Goal: Task Accomplishment & Management: Manage account settings

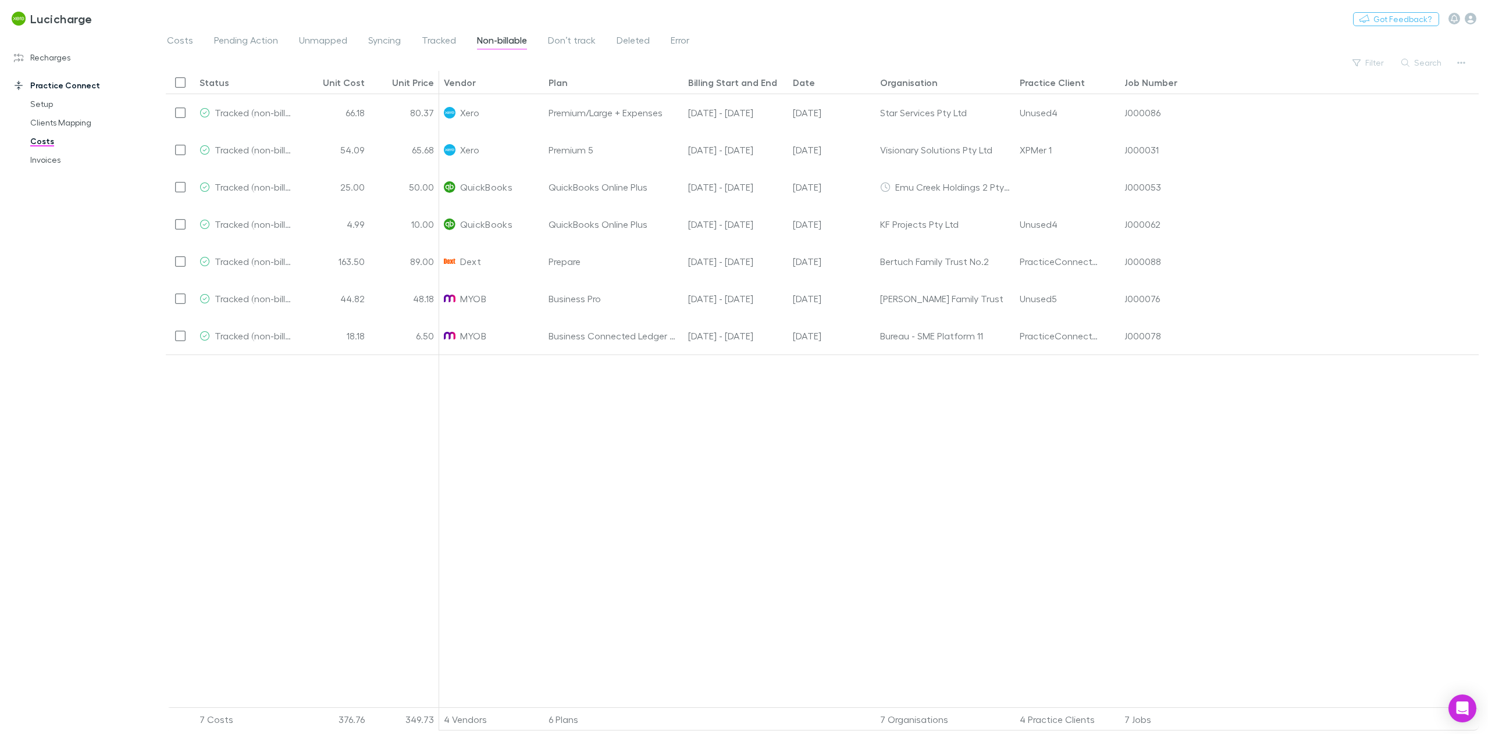
scroll to position [1, 0]
click at [1475, 18] on icon "button" at bounding box center [1470, 19] width 12 height 12
click at [1379, 210] on span "Company profile" at bounding box center [1395, 212] width 141 height 14
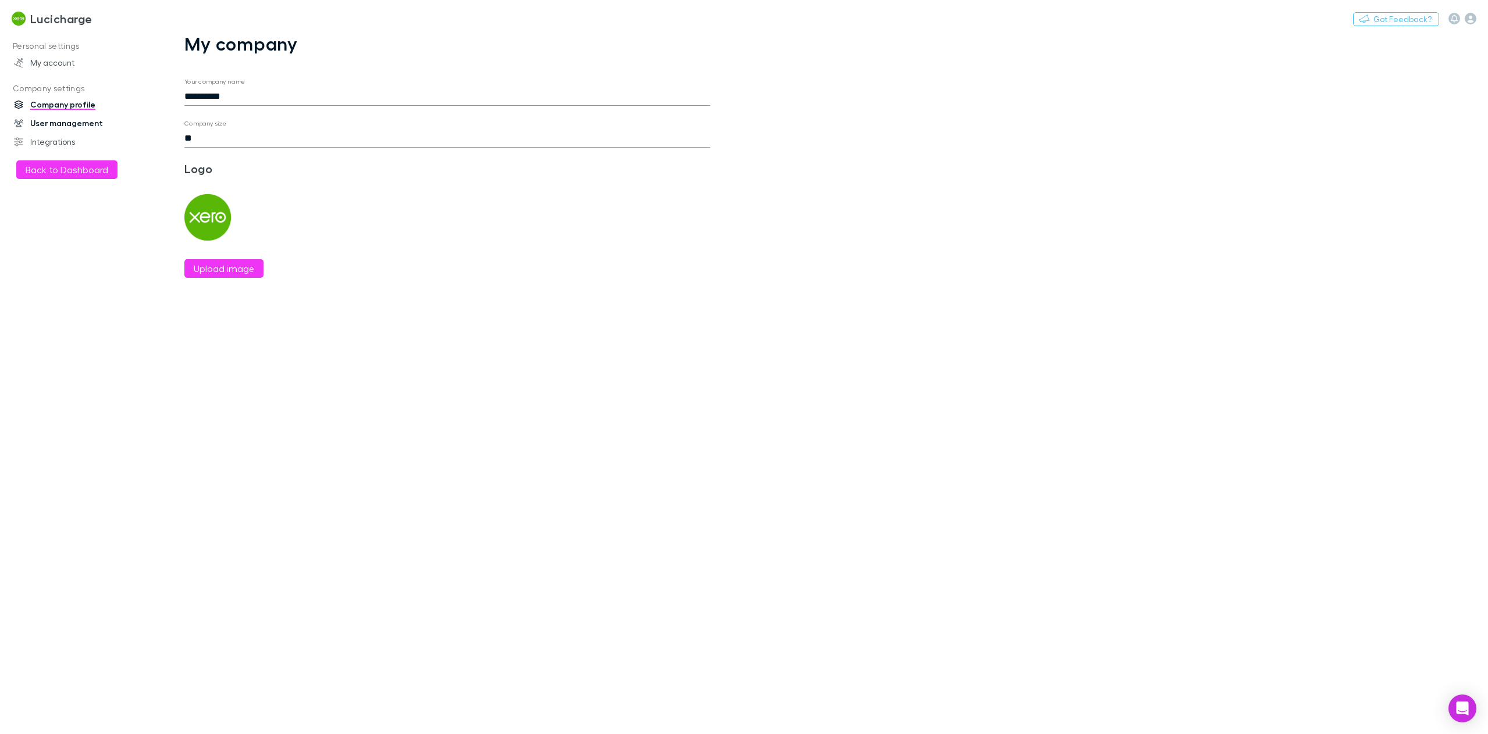
click at [42, 123] on link "User management" at bounding box center [82, 123] width 161 height 19
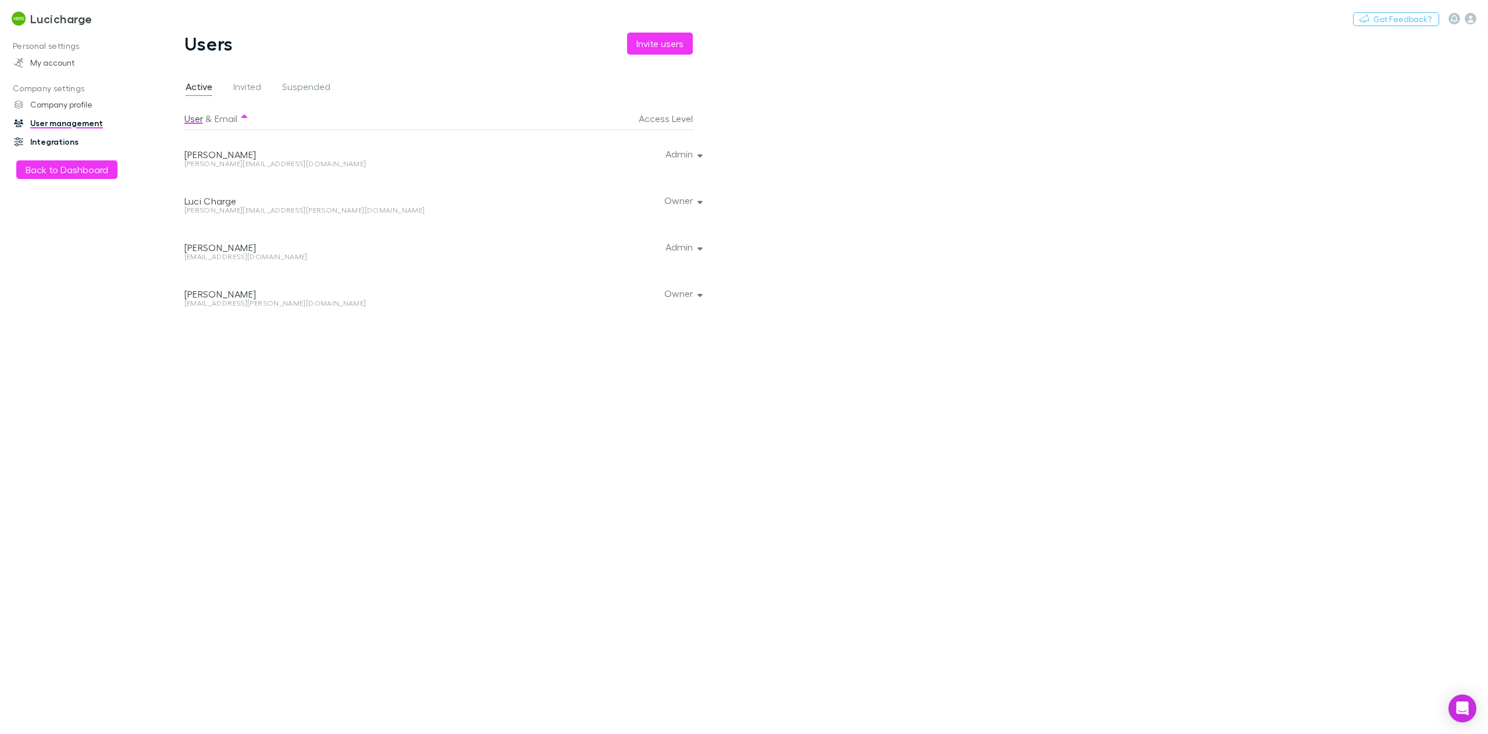
click at [62, 138] on link "Integrations" at bounding box center [82, 142] width 161 height 19
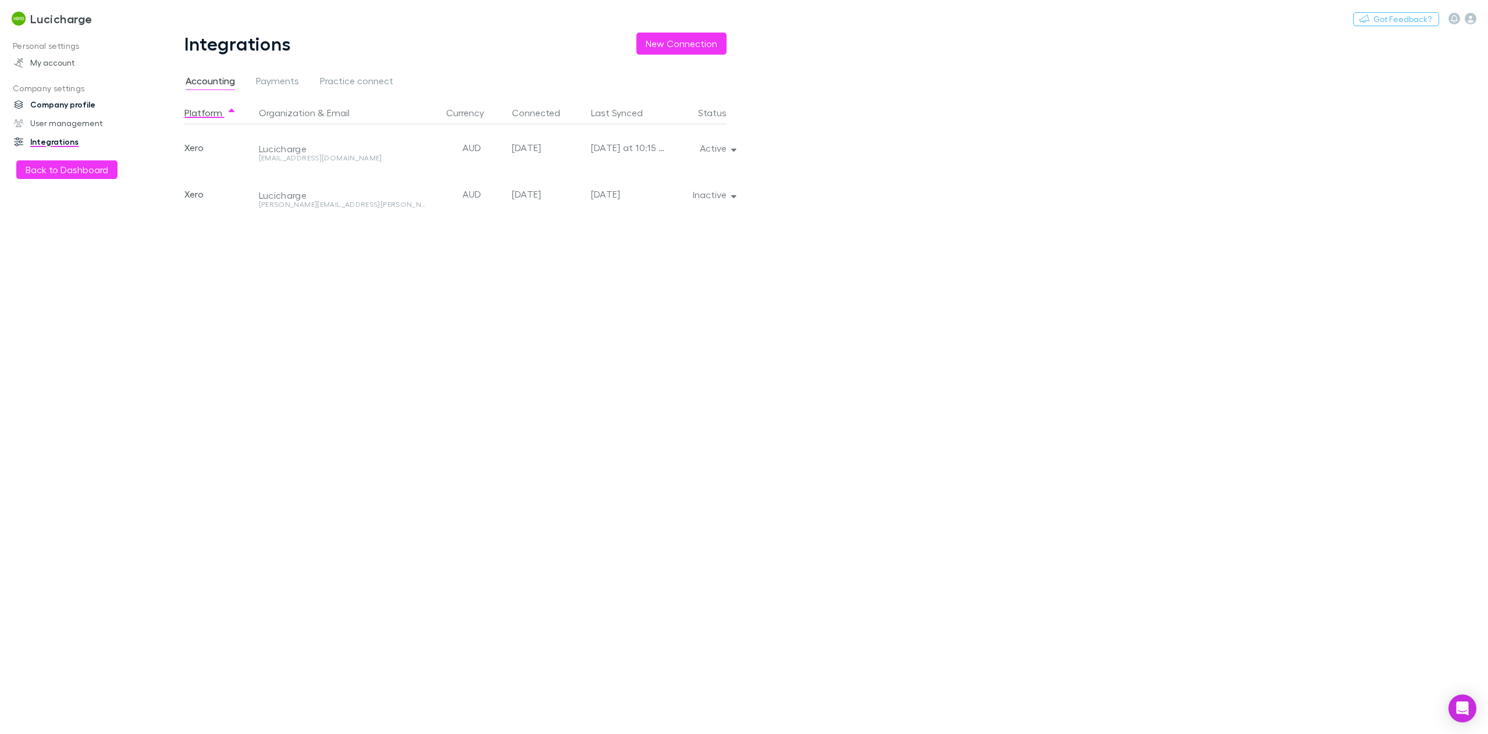
click at [70, 108] on link "Company profile" at bounding box center [82, 104] width 161 height 19
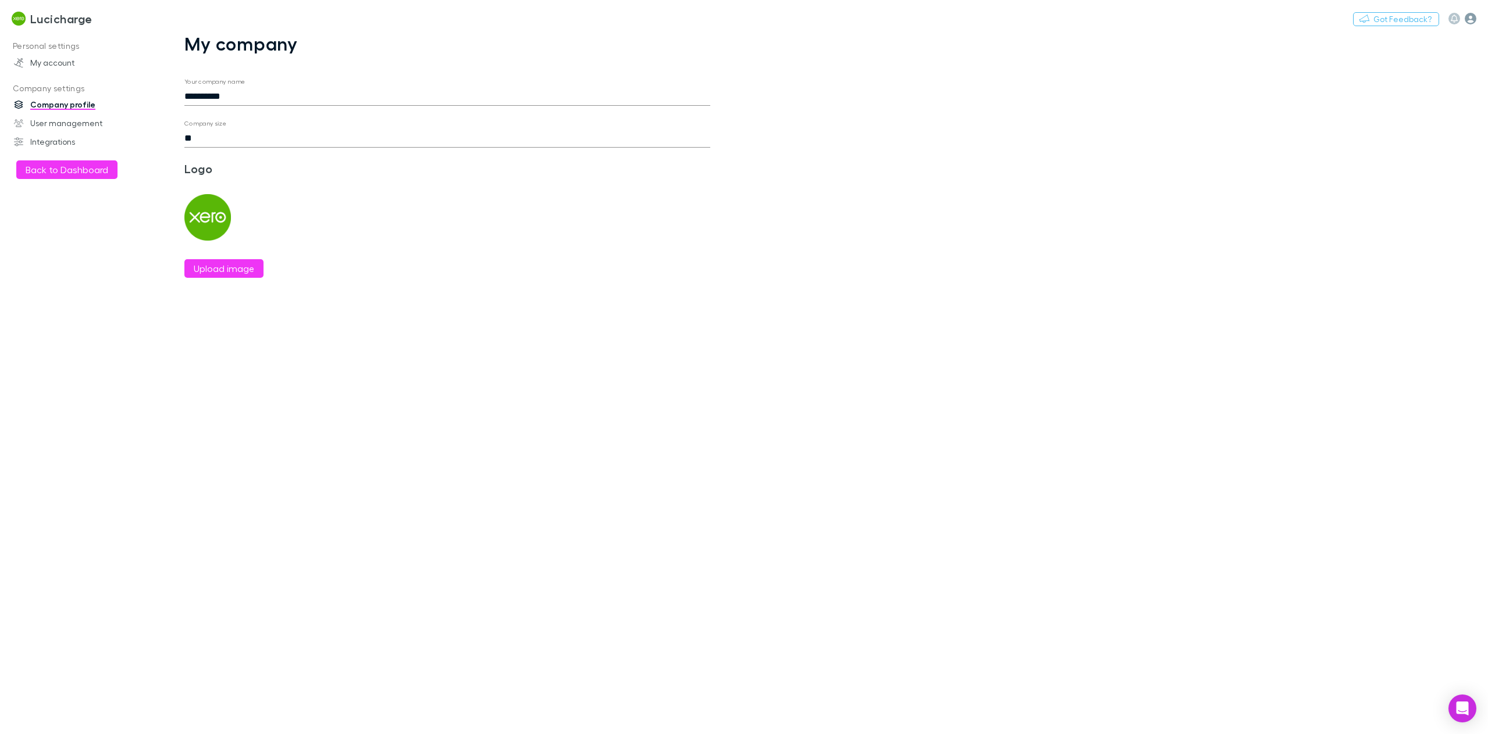
click at [1468, 17] on icon "button" at bounding box center [1470, 19] width 12 height 12
click at [1379, 117] on span "My account" at bounding box center [1395, 120] width 141 height 14
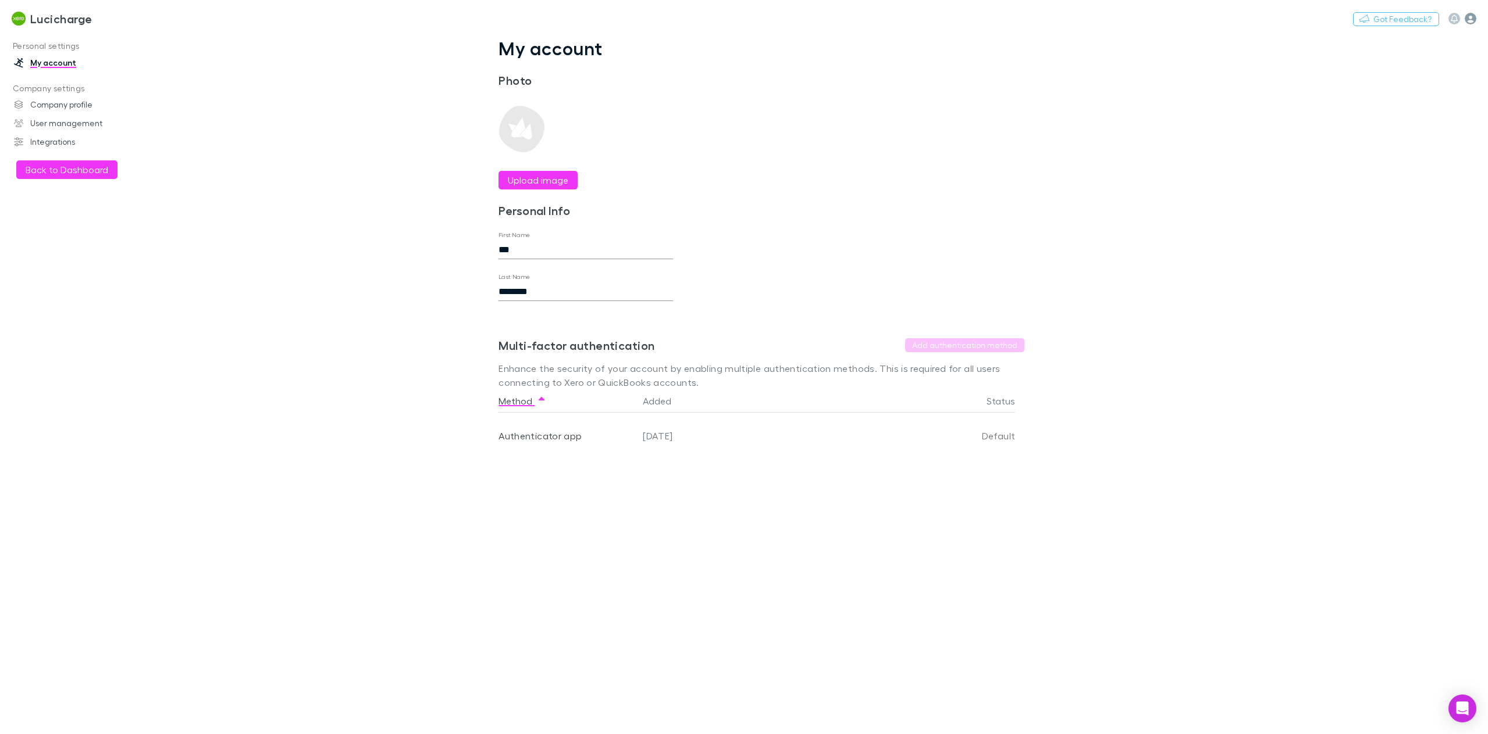
click at [1472, 21] on icon "button" at bounding box center [1470, 19] width 12 height 12
click at [61, 58] on div at bounding box center [744, 367] width 1488 height 734
click at [59, 60] on link "My account" at bounding box center [82, 63] width 161 height 19
click at [48, 21] on h3 "Lucicharge" at bounding box center [61, 19] width 62 height 14
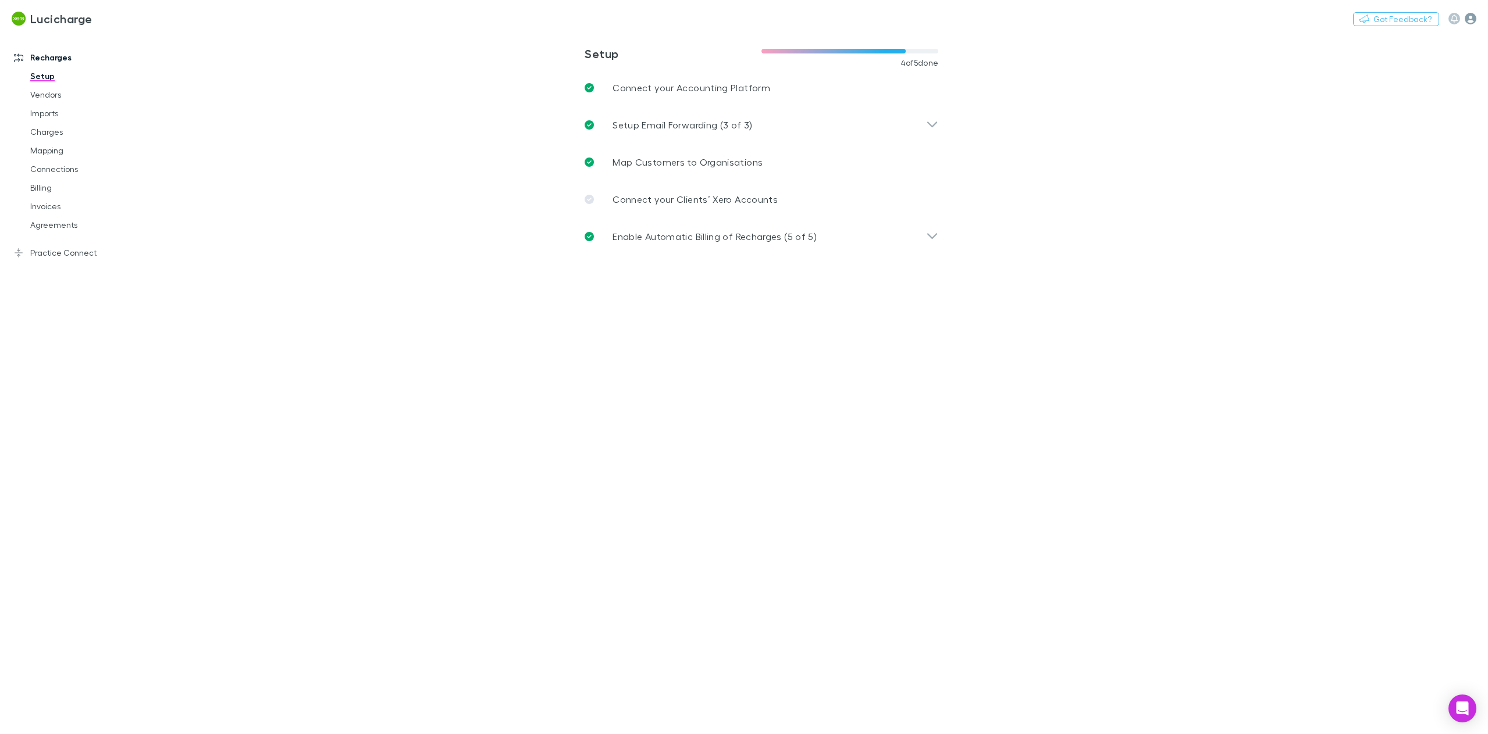
click at [1475, 18] on icon "button" at bounding box center [1470, 19] width 12 height 12
click at [1253, 322] on div at bounding box center [744, 367] width 1488 height 734
click at [1470, 20] on icon "button" at bounding box center [1470, 19] width 12 height 12
click at [73, 256] on div at bounding box center [744, 367] width 1488 height 734
click at [52, 255] on link "Practice Connect" at bounding box center [82, 253] width 161 height 19
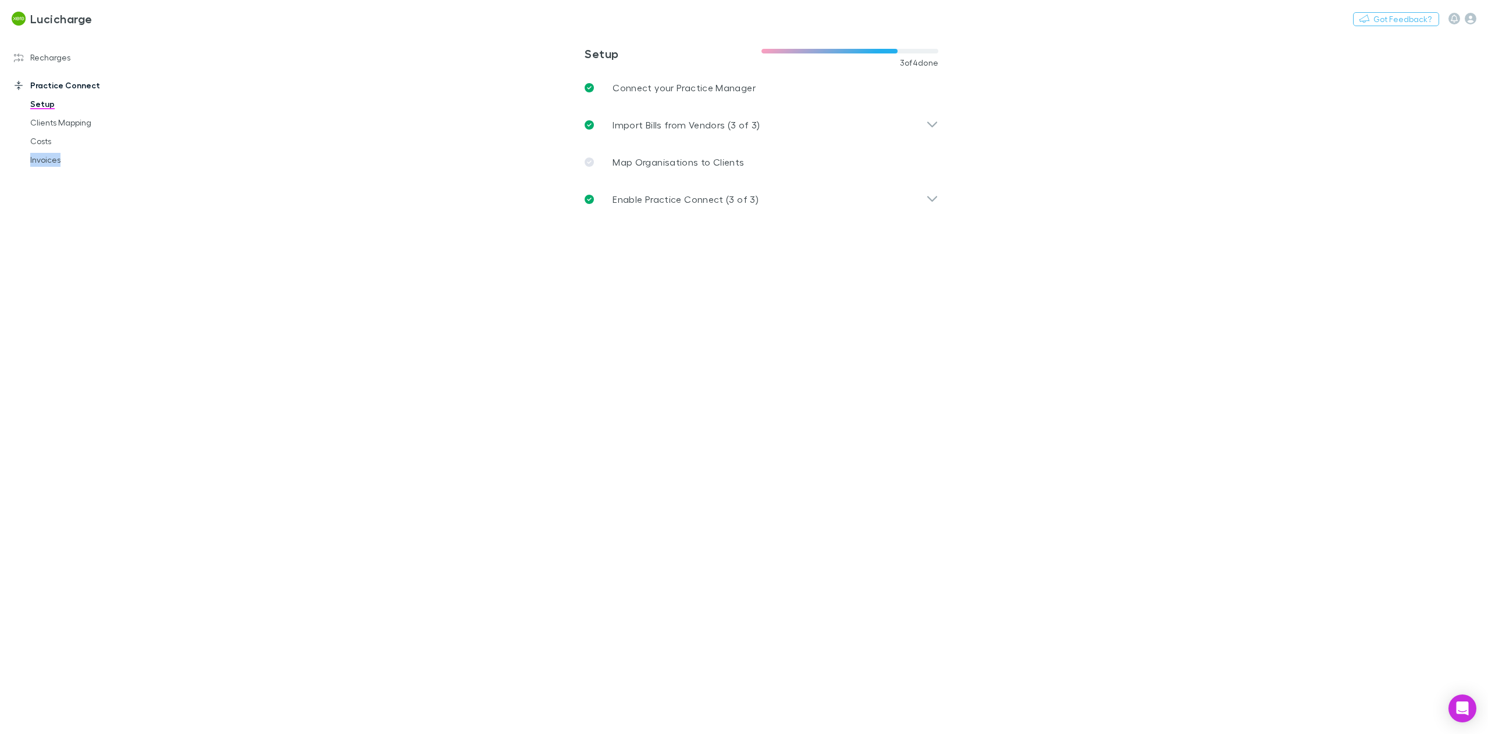
click at [54, 254] on div "Recharges Setup Vendors Imports Charges Mapping Connections Billing Invoices Ag…" at bounding box center [82, 381] width 165 height 688
click at [379, 330] on main "**********" at bounding box center [821, 384] width 1331 height 702
click at [51, 141] on link "Costs" at bounding box center [91, 141] width 144 height 19
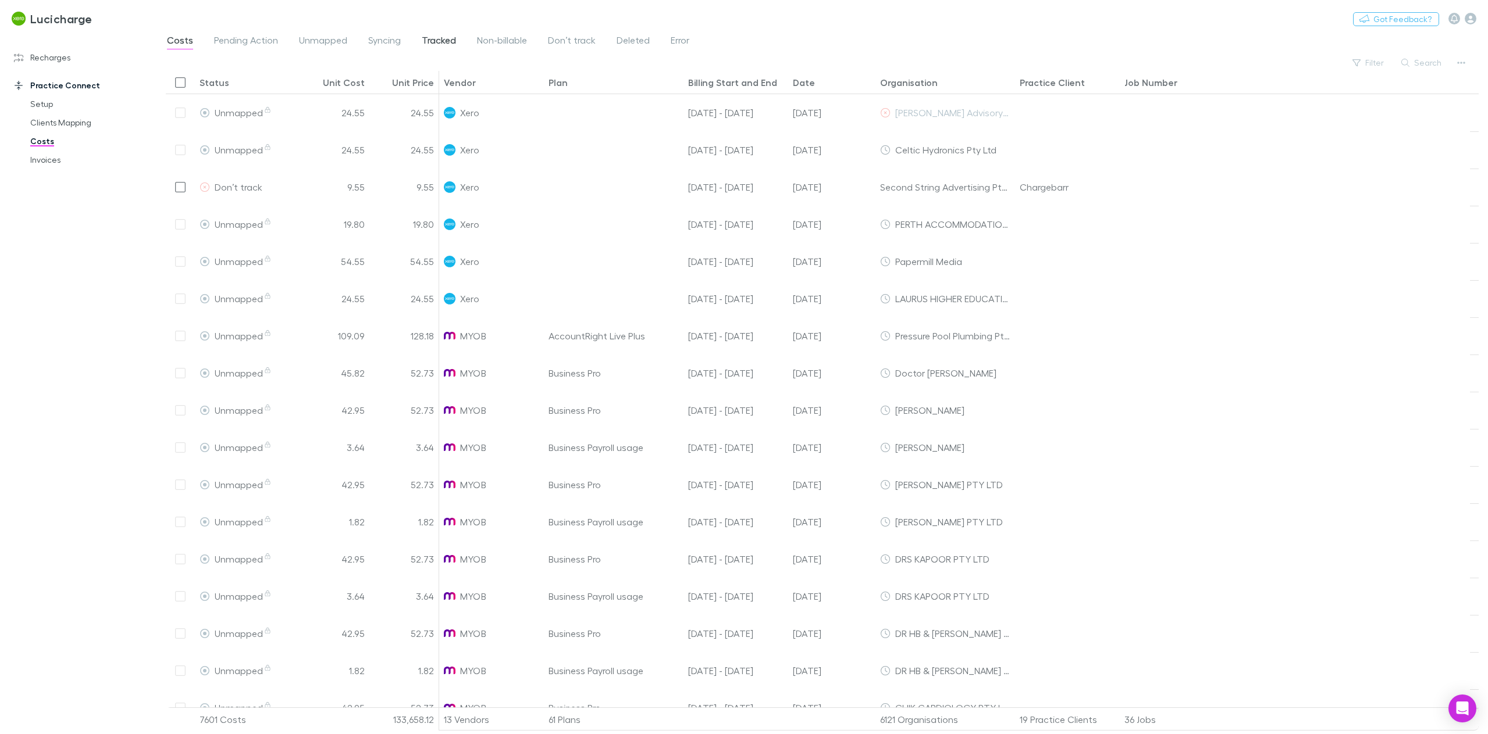
click at [434, 37] on span "Tracked" at bounding box center [439, 41] width 34 height 15
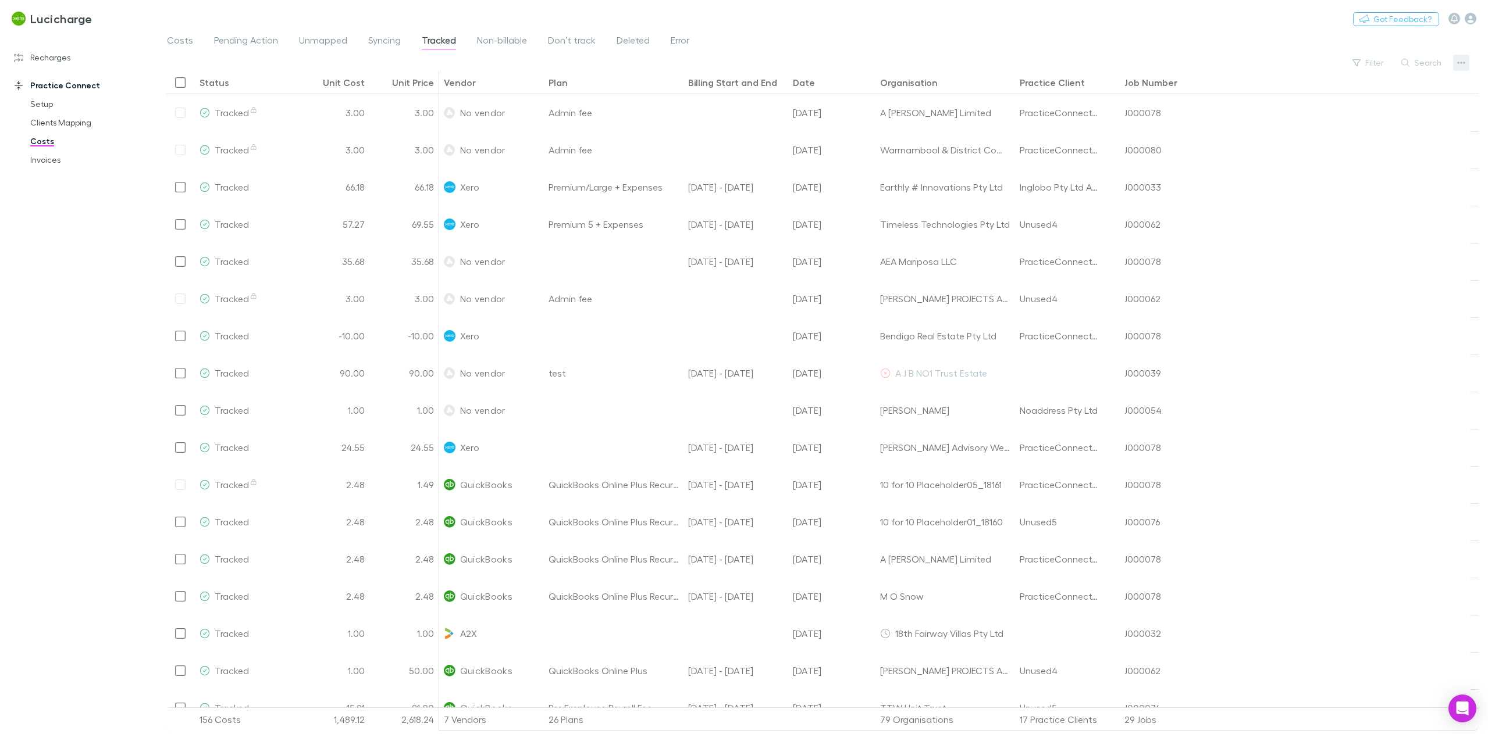
click at [1456, 60] on button "button" at bounding box center [1461, 63] width 16 height 16
click at [1212, 33] on div at bounding box center [744, 367] width 1488 height 734
click at [37, 100] on link "Setup" at bounding box center [91, 104] width 144 height 19
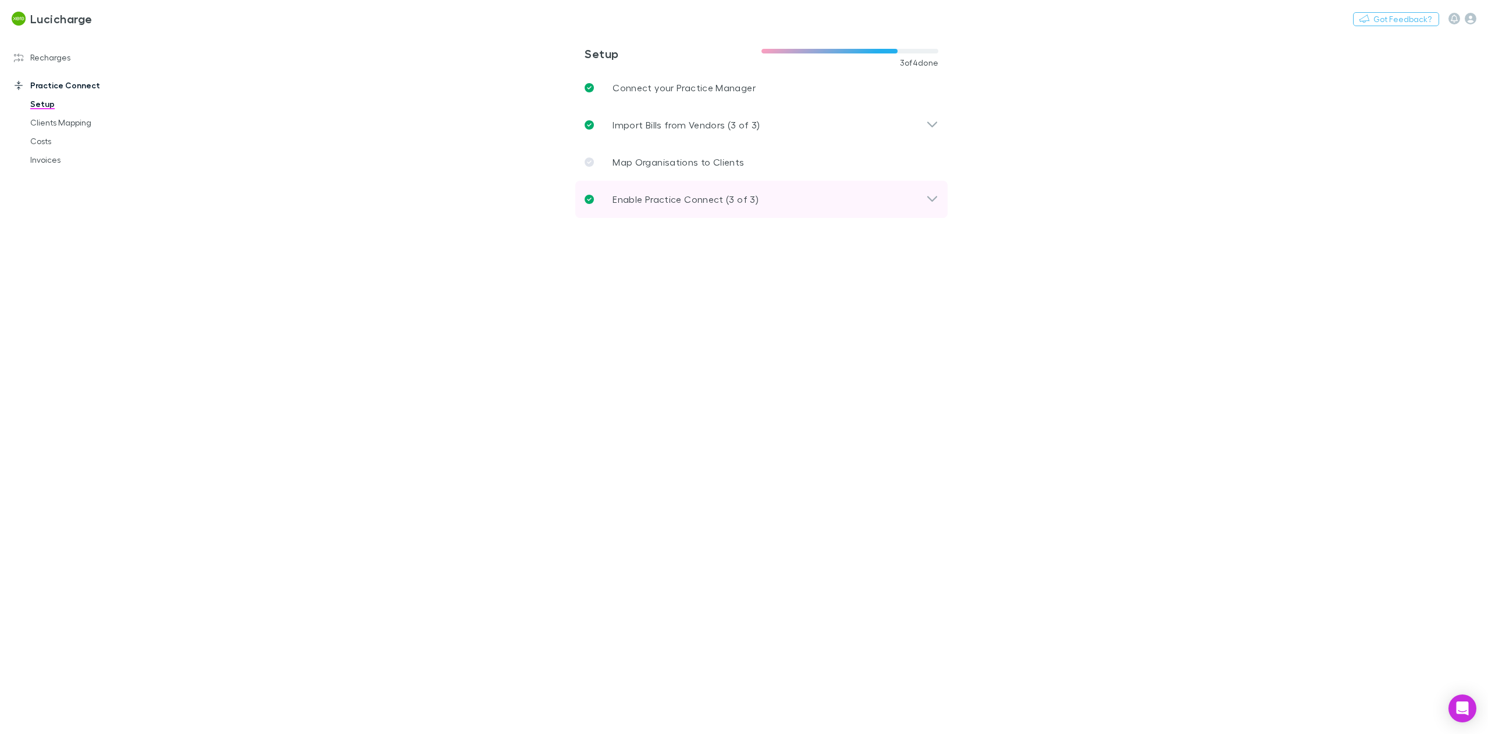
click at [698, 198] on p "Enable Practice Connect (3 of 3)" at bounding box center [685, 199] width 146 height 14
click at [743, 263] on link "Define Tracking Rules" at bounding box center [770, 265] width 335 height 28
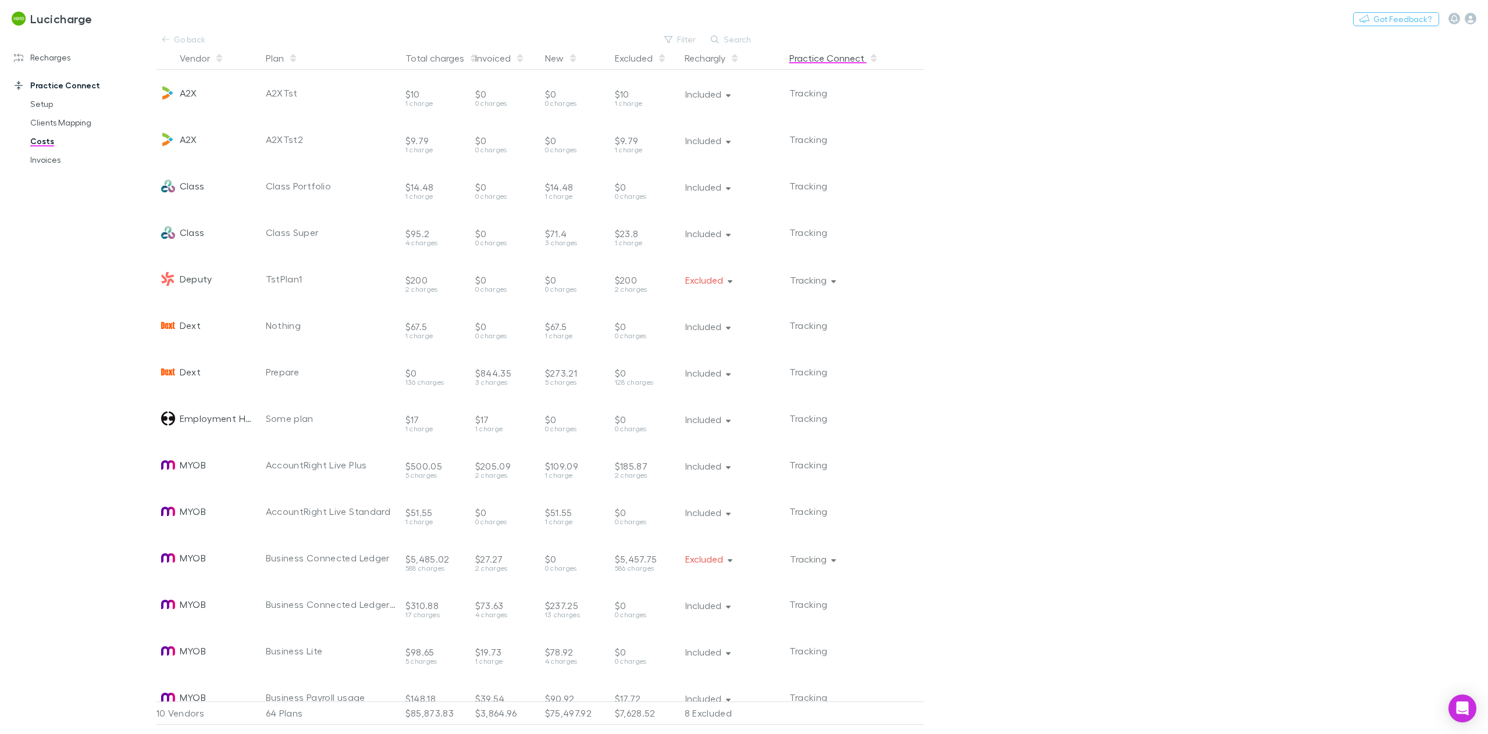
click at [871, 55] on icon "button" at bounding box center [874, 58] width 6 height 9
click at [833, 280] on icon "button" at bounding box center [833, 280] width 5 height 8
click at [1097, 316] on div at bounding box center [744, 367] width 1488 height 734
click at [36, 143] on link "Costs" at bounding box center [91, 141] width 144 height 19
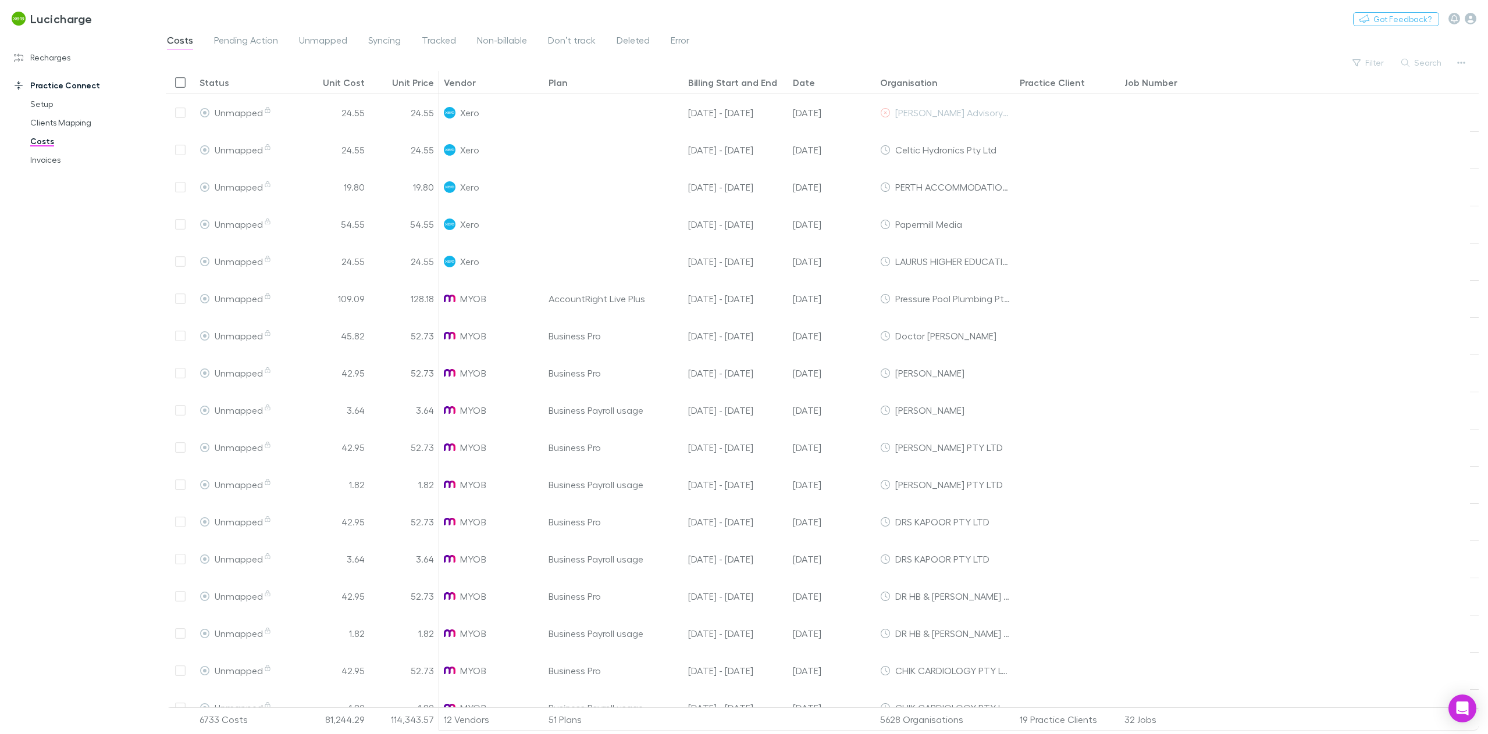
click at [56, 86] on link "Practice Connect" at bounding box center [82, 85] width 161 height 19
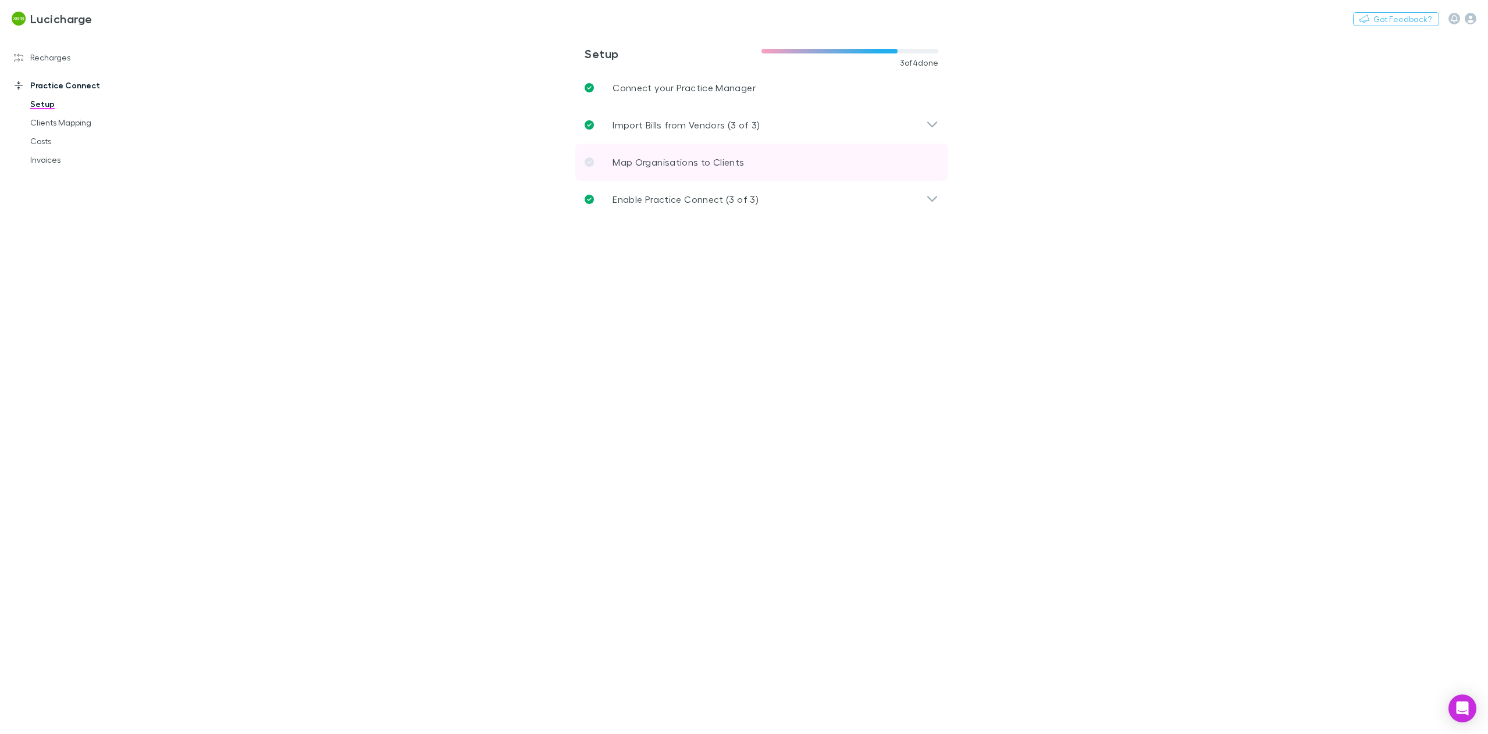
click at [737, 168] on p "Map Organisations to Clients" at bounding box center [677, 162] width 131 height 14
click at [818, 130] on div "Import Bills from Vendors (3 of 3)" at bounding box center [754, 125] width 341 height 14
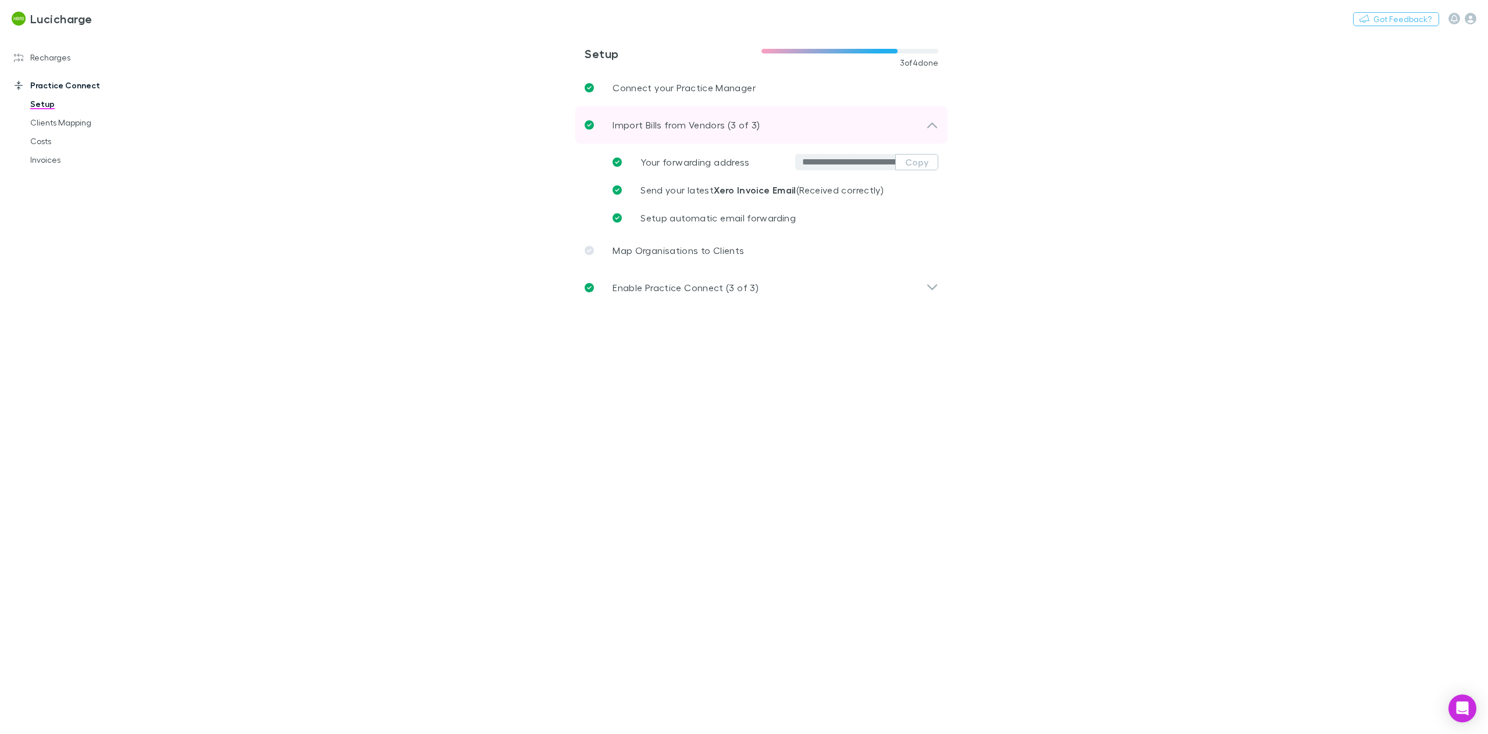
click at [818, 130] on div "Import Bills from Vendors (3 of 3)" at bounding box center [754, 125] width 341 height 14
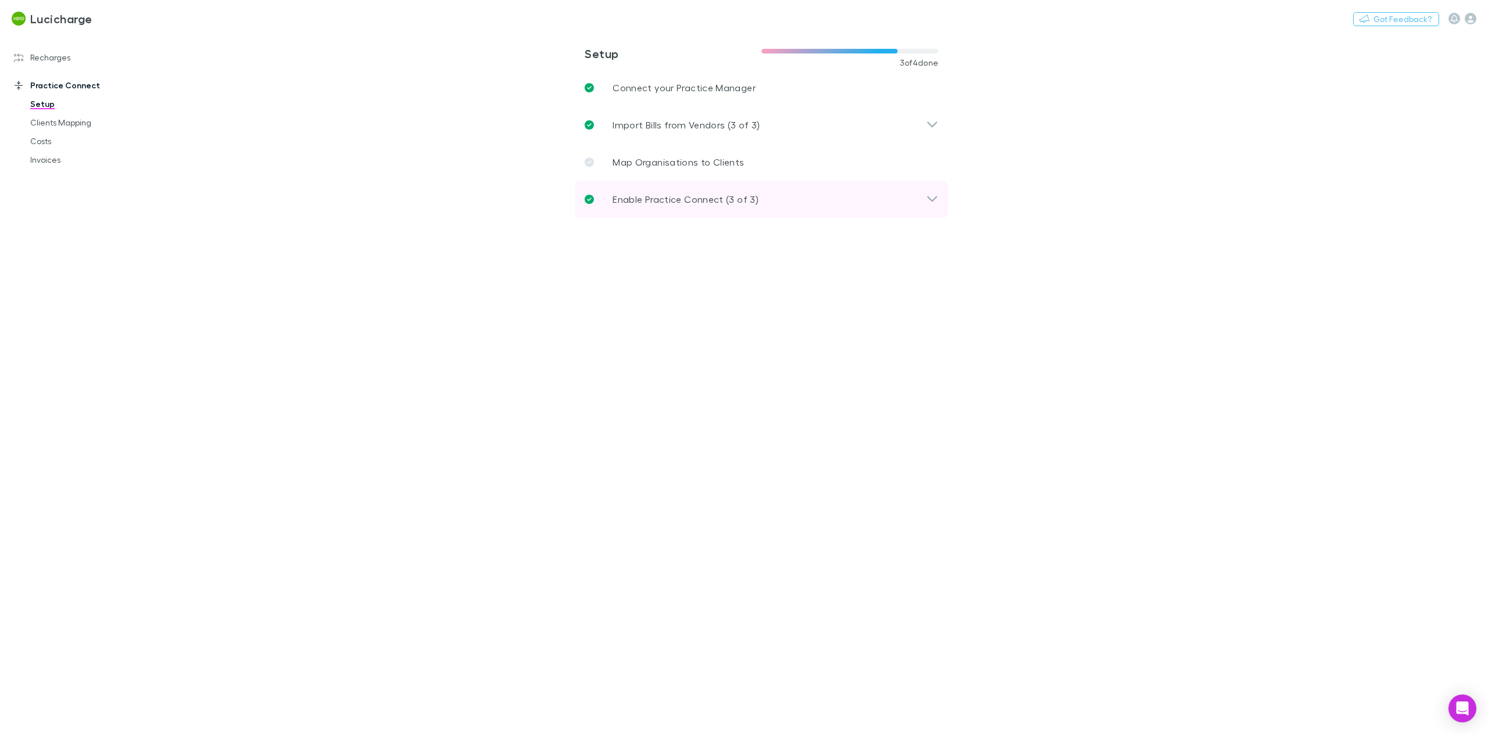
click at [812, 199] on div "Enable Practice Connect (3 of 3)" at bounding box center [754, 199] width 341 height 14
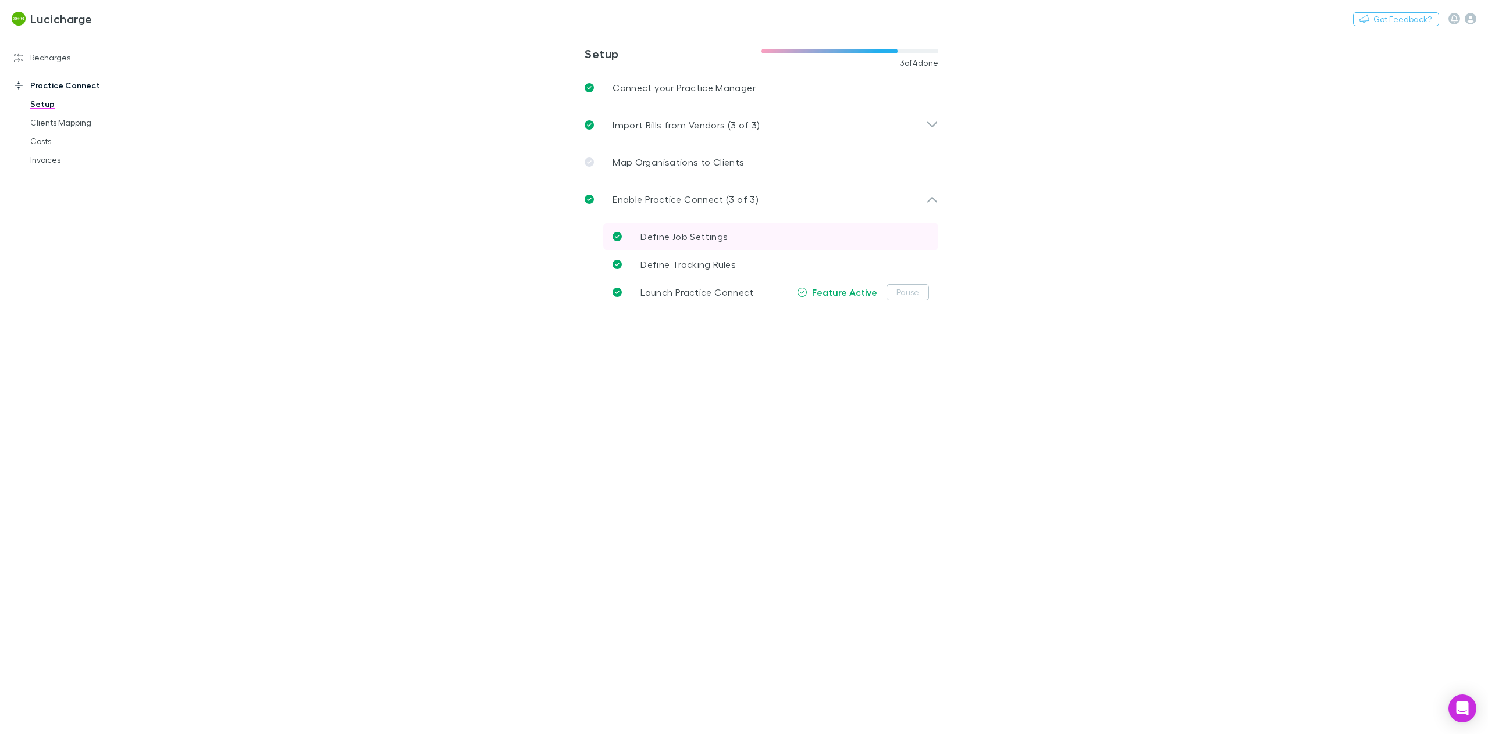
click at [906, 237] on link "Define Job Settings" at bounding box center [770, 237] width 335 height 28
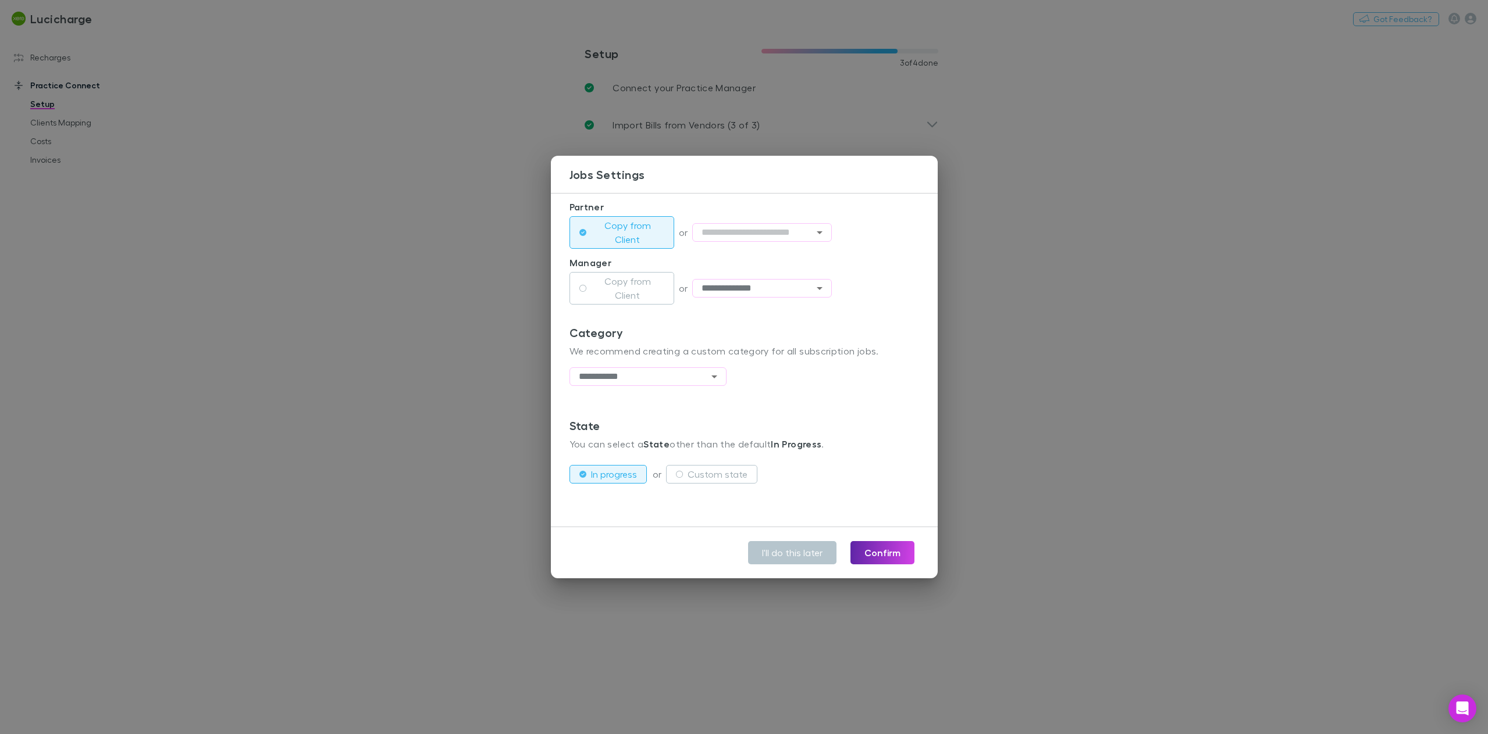
scroll to position [267, 0]
click at [1072, 354] on div "**********" at bounding box center [744, 367] width 1488 height 734
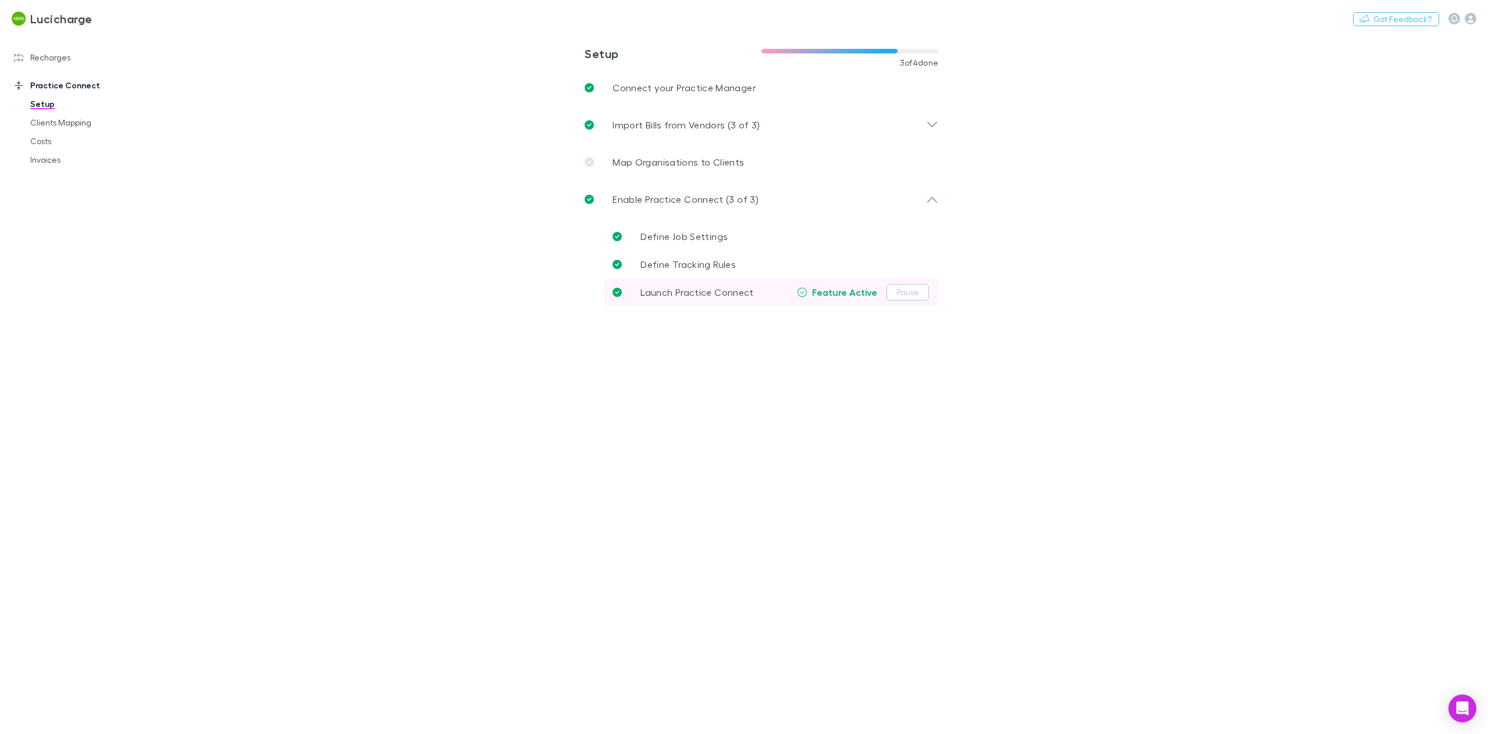
click at [684, 280] on link "Launch Practice Connect Feature Active Pause" at bounding box center [770, 293] width 335 height 28
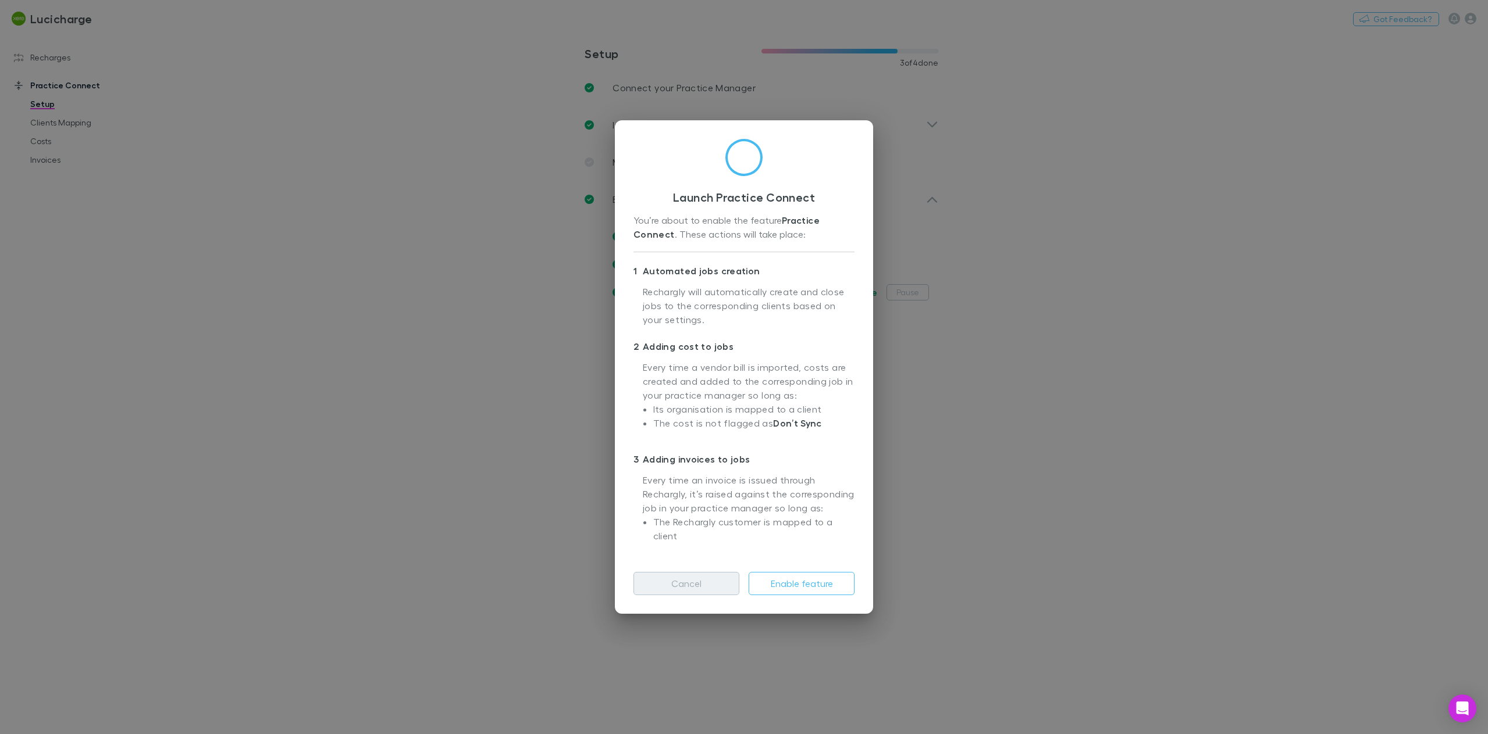
click at [710, 583] on button "Cancel" at bounding box center [686, 583] width 106 height 23
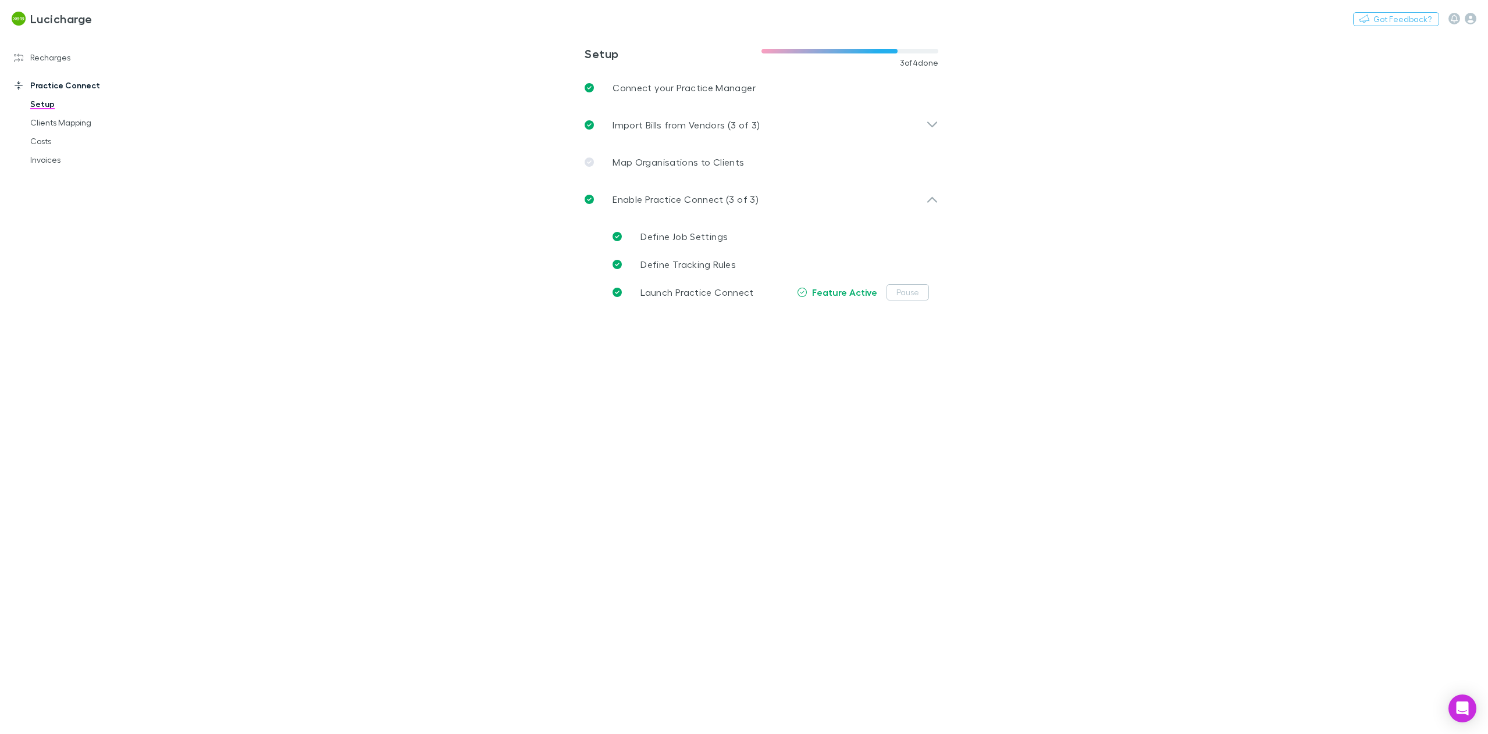
drag, startPoint x: 337, startPoint y: 297, endPoint x: 309, endPoint y: 281, distance: 32.5
click at [330, 295] on main "**********" at bounding box center [821, 384] width 1331 height 702
click at [46, 135] on link "Costs" at bounding box center [91, 141] width 144 height 19
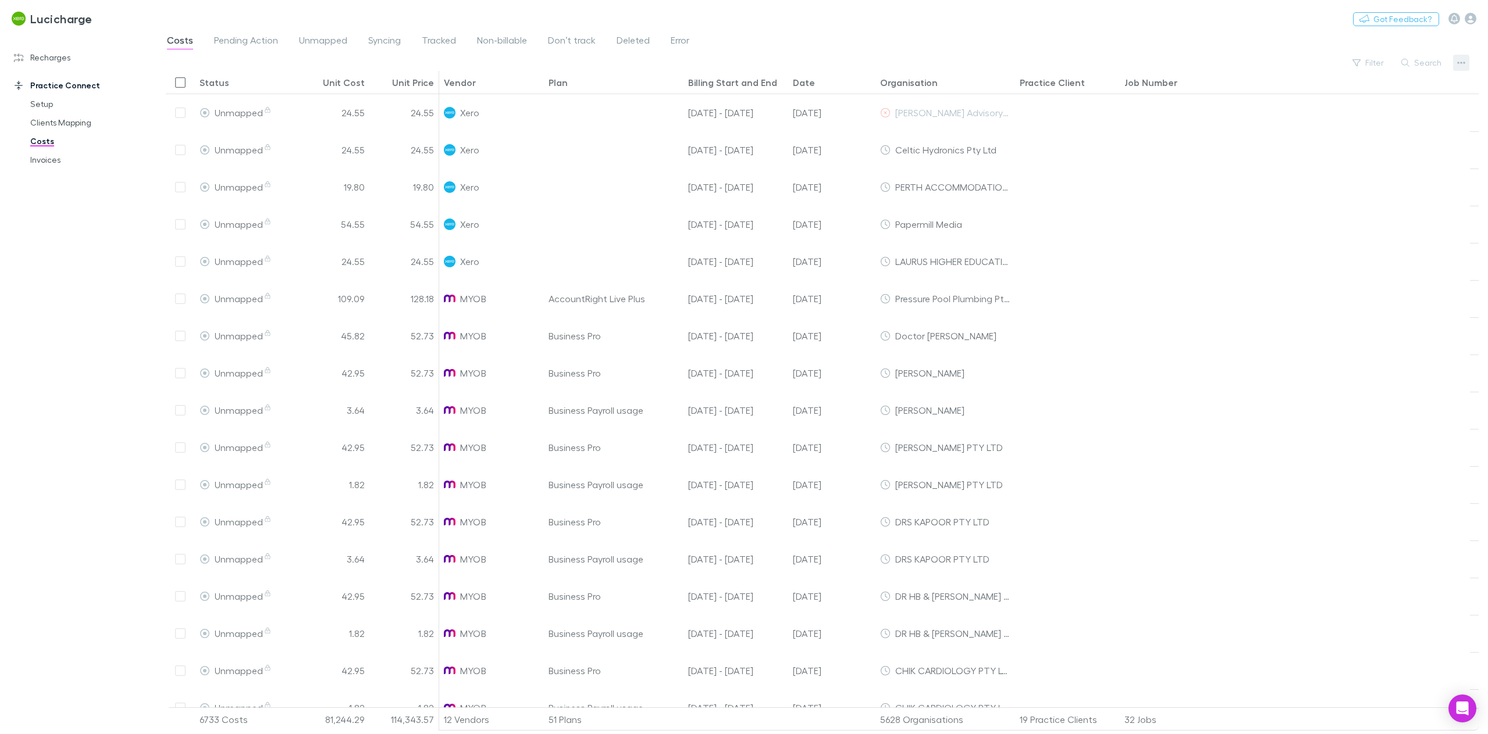
click at [1462, 63] on icon "button" at bounding box center [1461, 62] width 8 height 9
click at [1239, 290] on div at bounding box center [744, 367] width 1488 height 734
click at [40, 106] on link "Setup" at bounding box center [91, 104] width 144 height 19
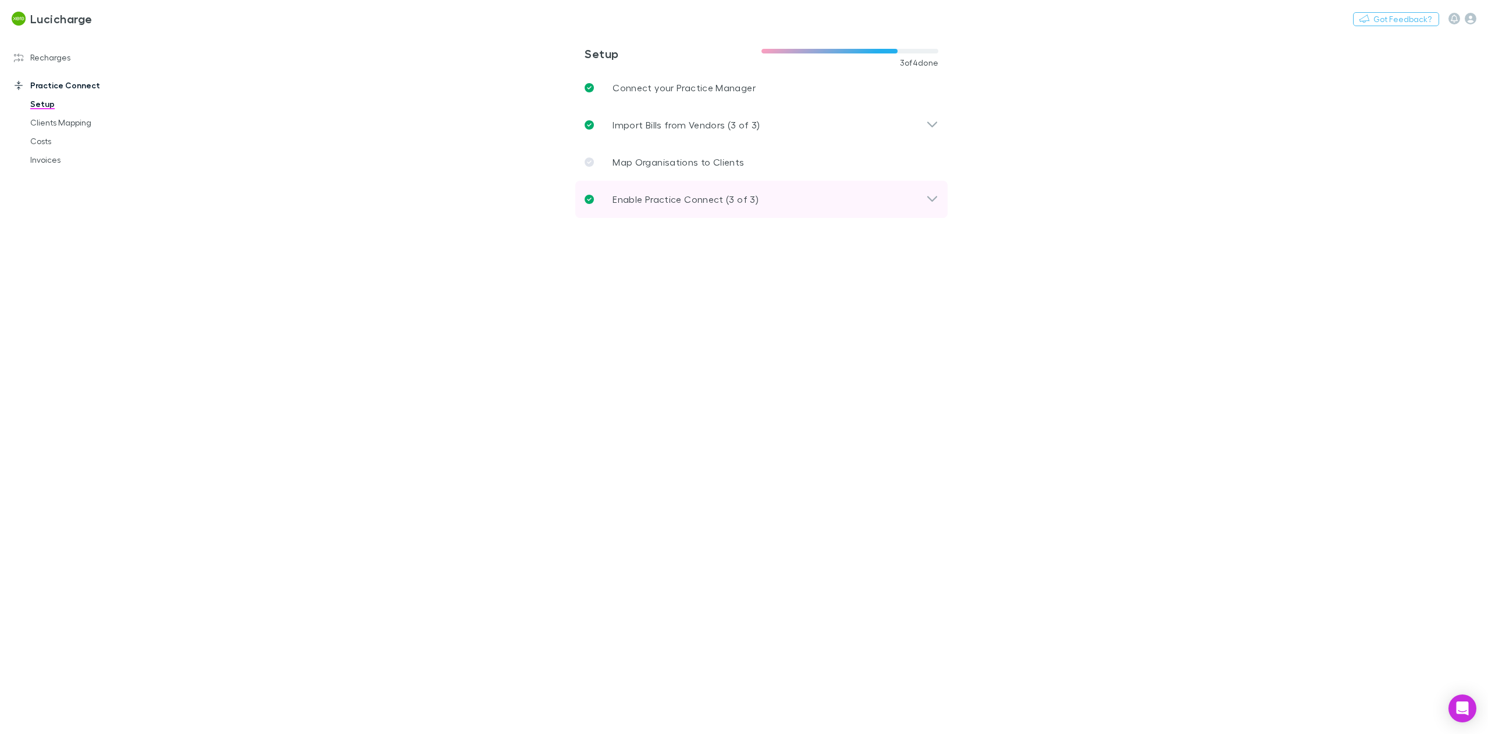
click at [718, 209] on div "Enable Practice Connect (3 of 3)" at bounding box center [761, 199] width 372 height 37
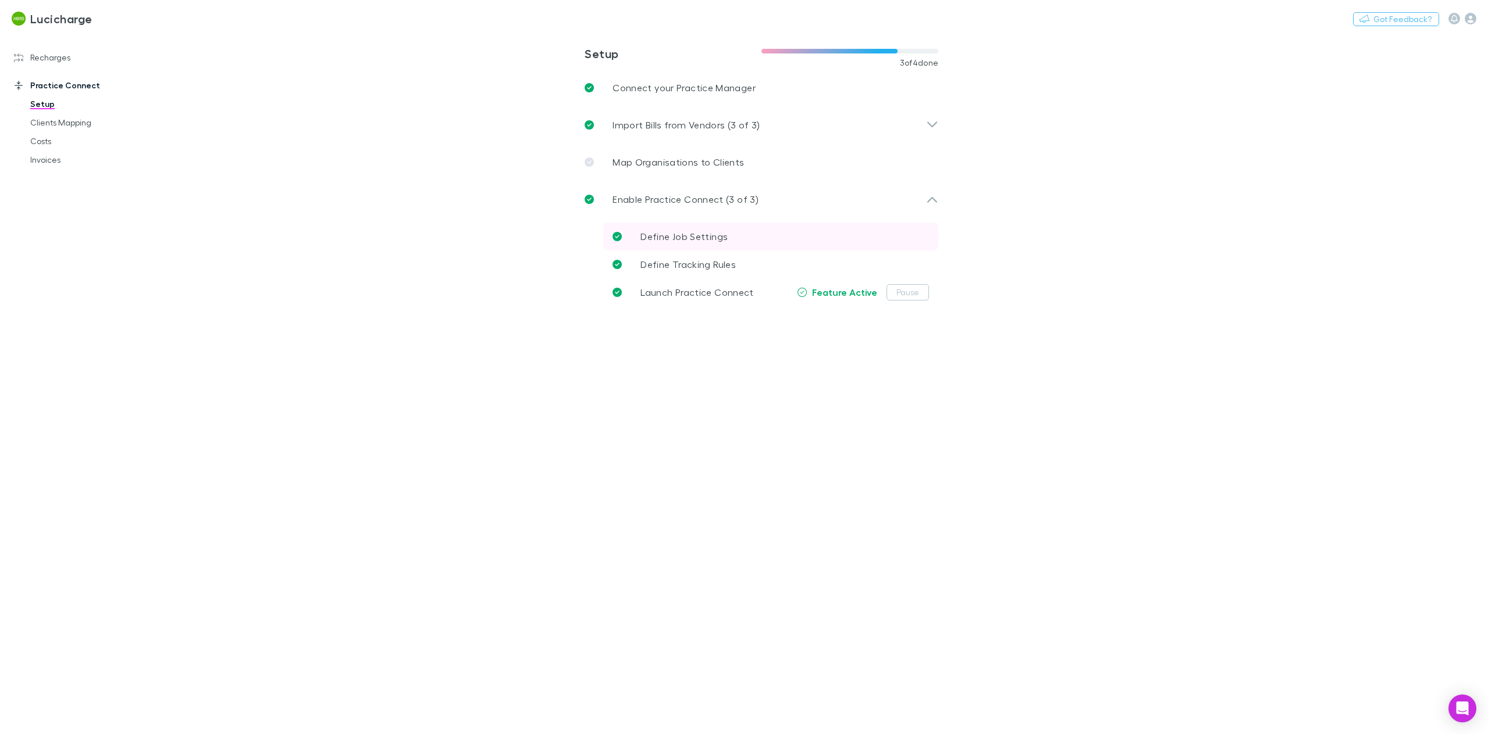
click at [705, 233] on span "Define Job Settings" at bounding box center [683, 236] width 87 height 11
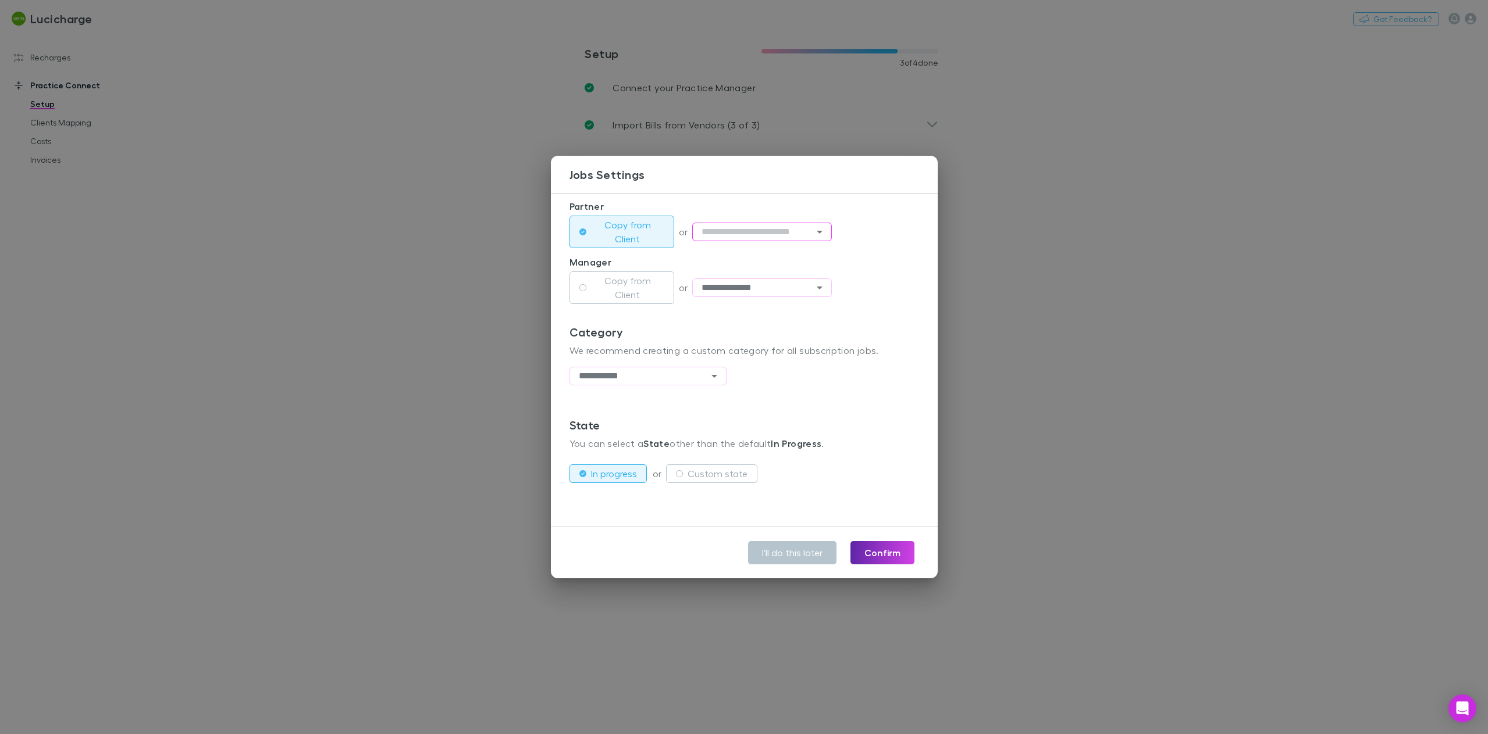
scroll to position [267, 0]
click at [786, 557] on button "I'll do this later" at bounding box center [792, 552] width 88 height 23
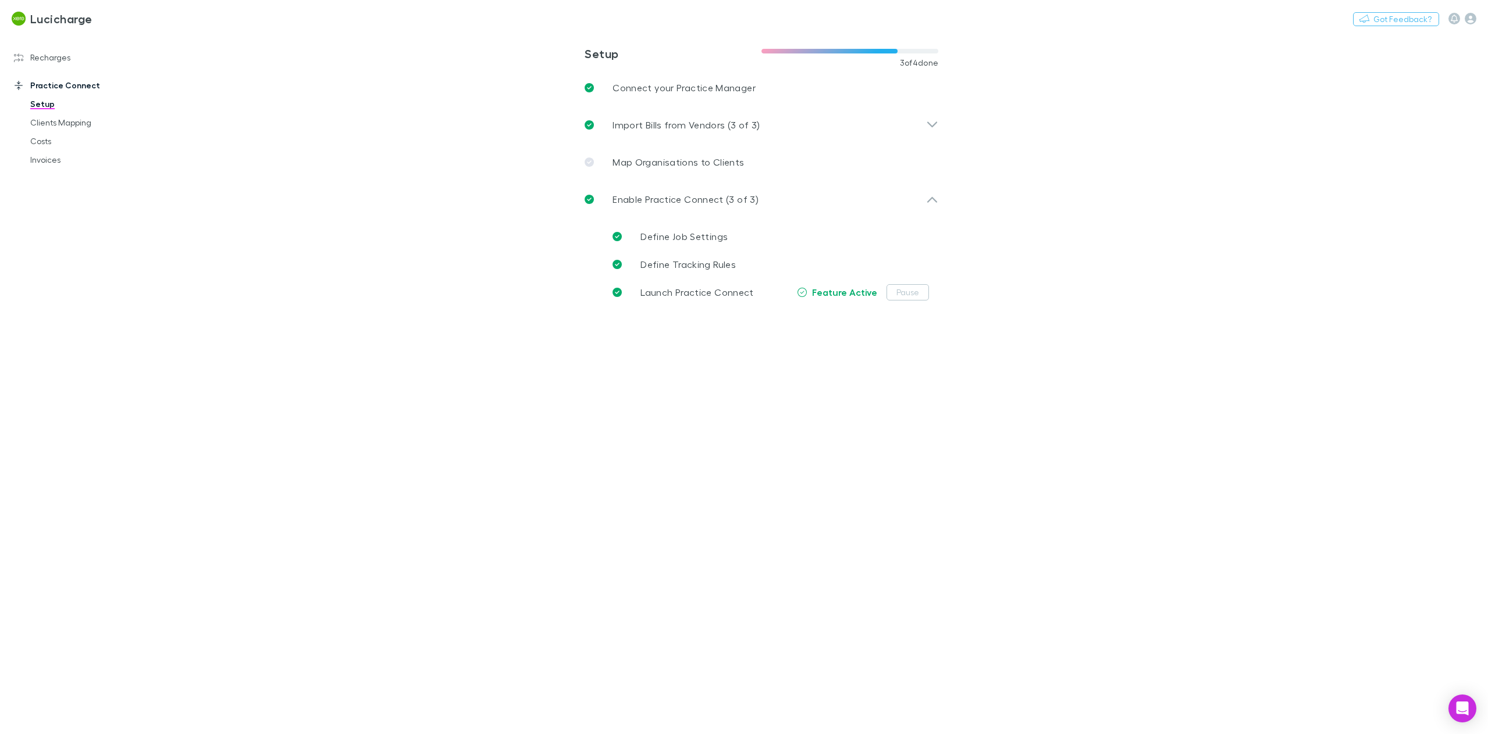
click at [412, 274] on main "**********" at bounding box center [821, 384] width 1331 height 702
click at [724, 240] on span "Define Job Settings" at bounding box center [683, 236] width 87 height 11
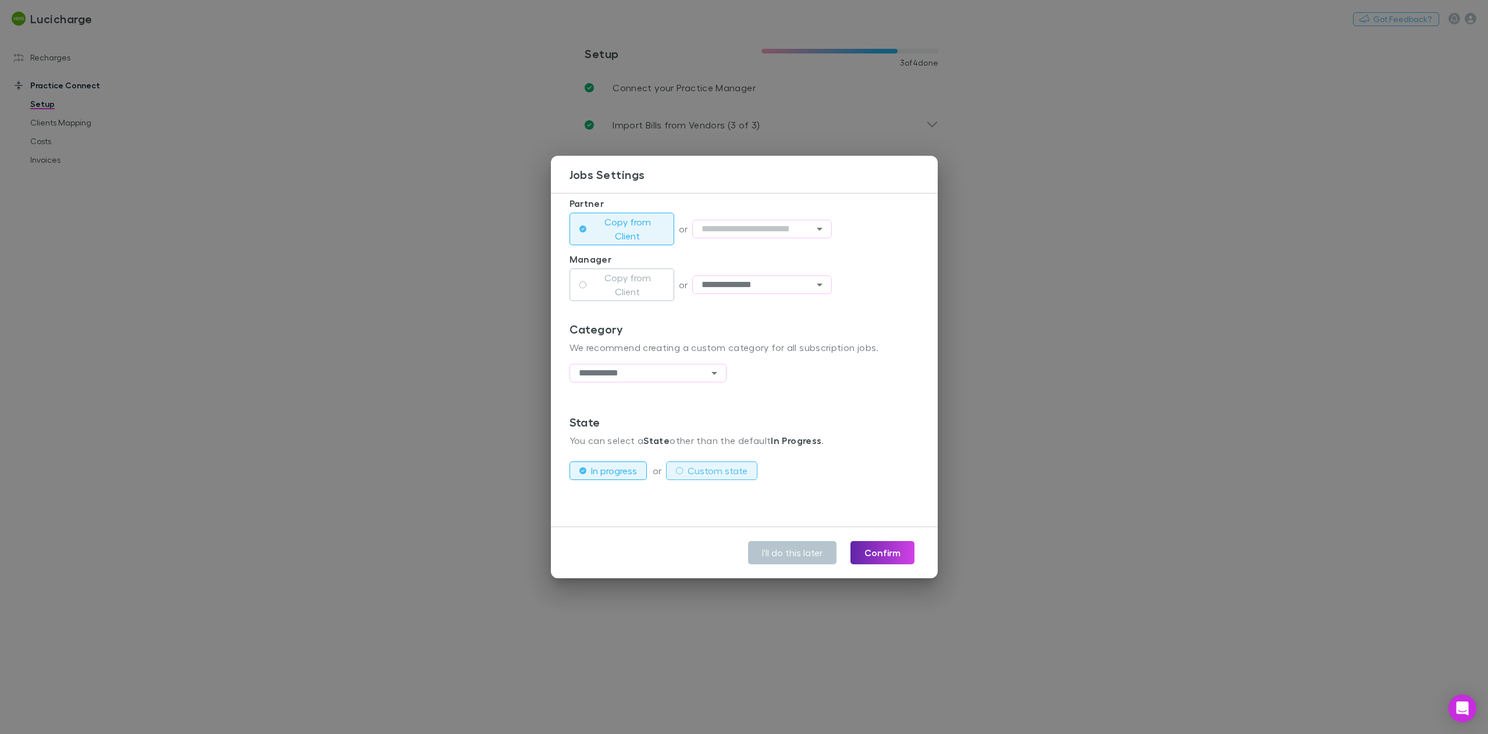
click at [699, 471] on label "Custom state" at bounding box center [717, 471] width 60 height 14
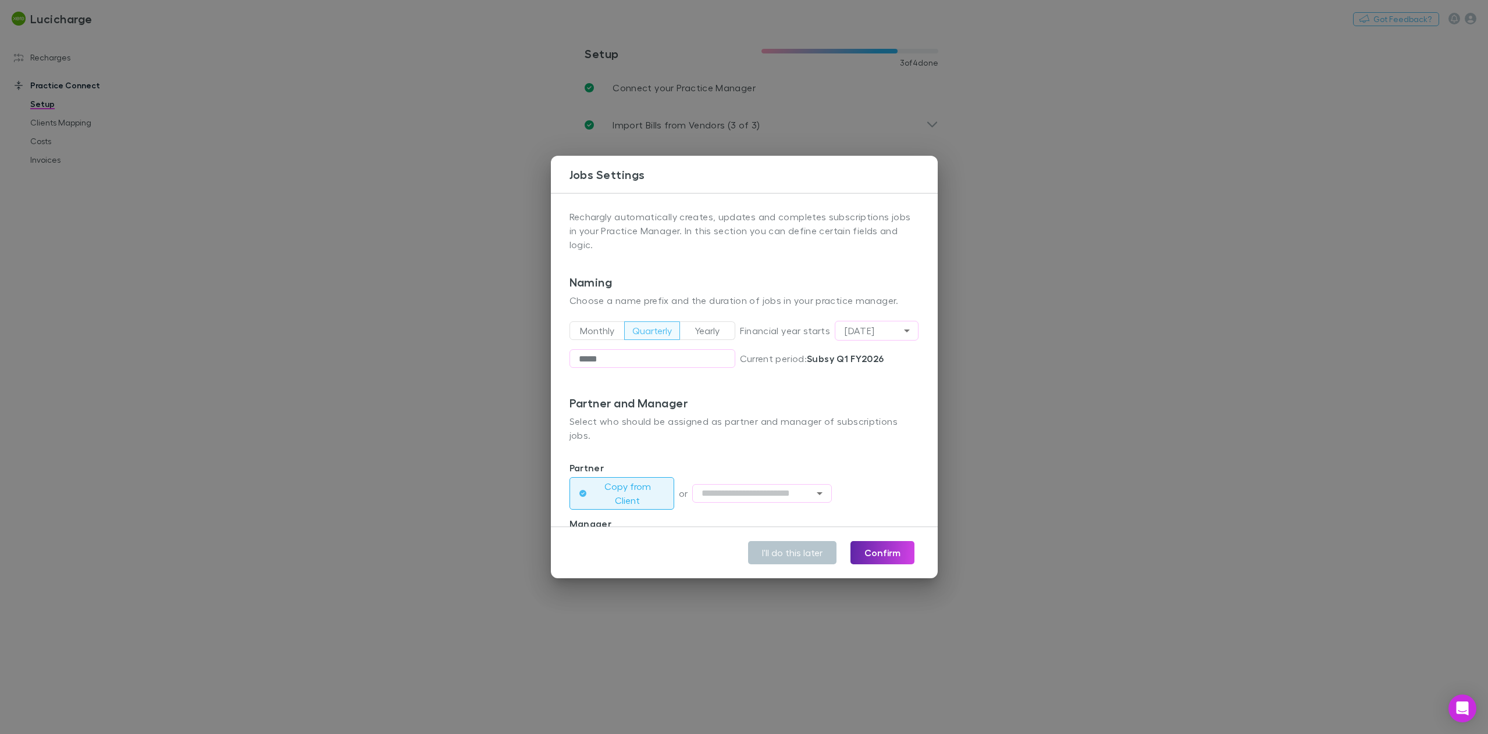
scroll to position [0, 0]
click at [797, 555] on button "I'll do this later" at bounding box center [792, 552] width 88 height 23
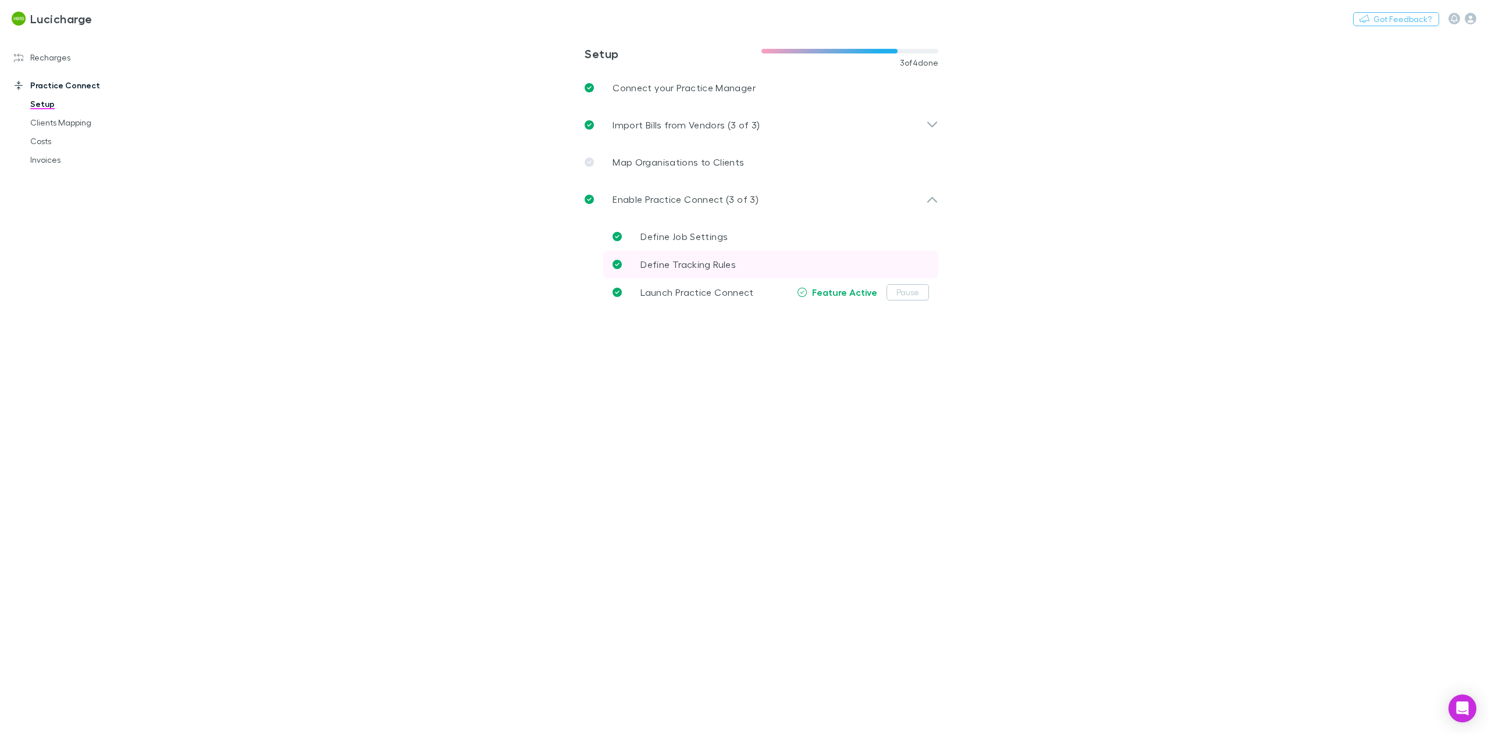
click at [703, 265] on span "Define Tracking Rules" at bounding box center [687, 264] width 95 height 11
click at [692, 208] on div "Enable Practice Connect (3 of 3)" at bounding box center [761, 199] width 372 height 37
click at [704, 236] on span "Define Job Settings" at bounding box center [683, 236] width 87 height 11
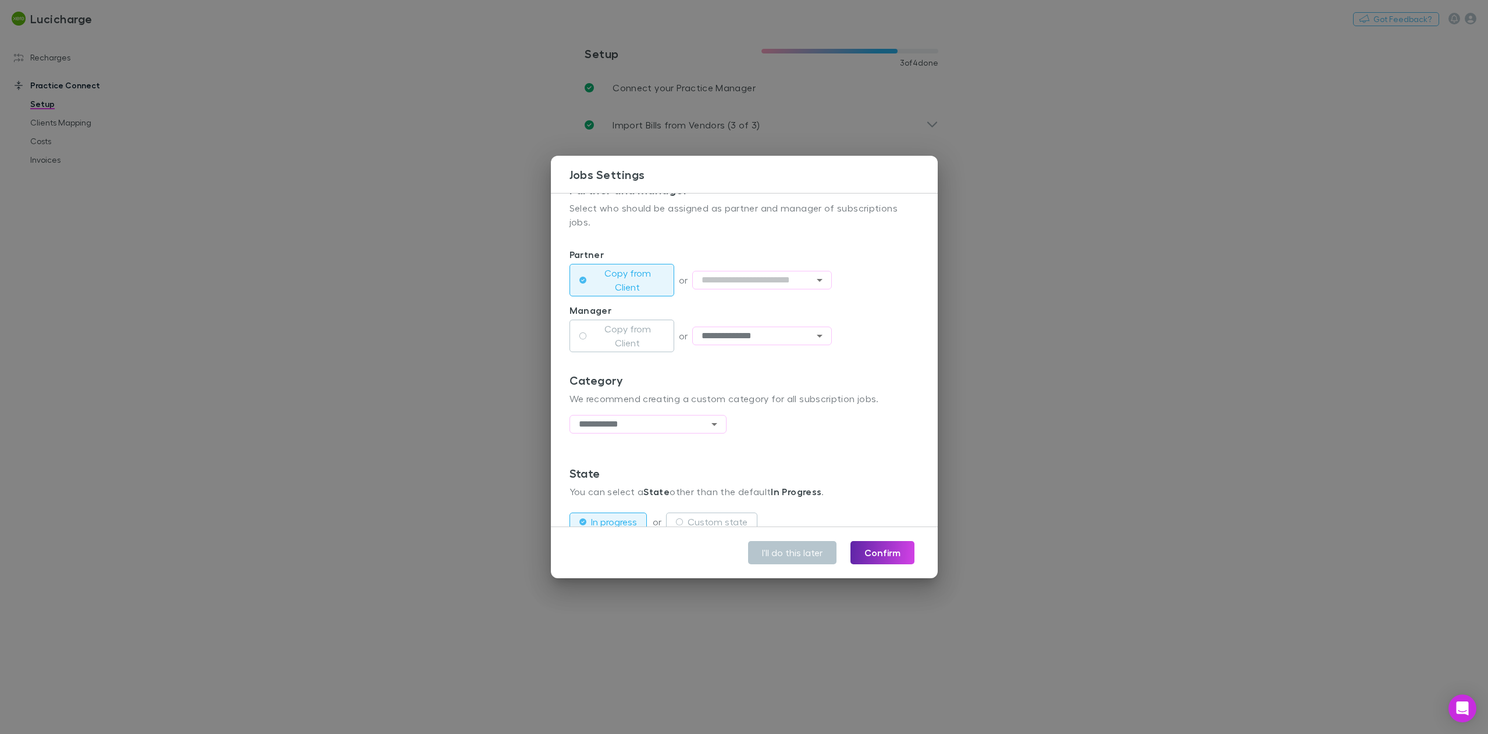
scroll to position [267, 0]
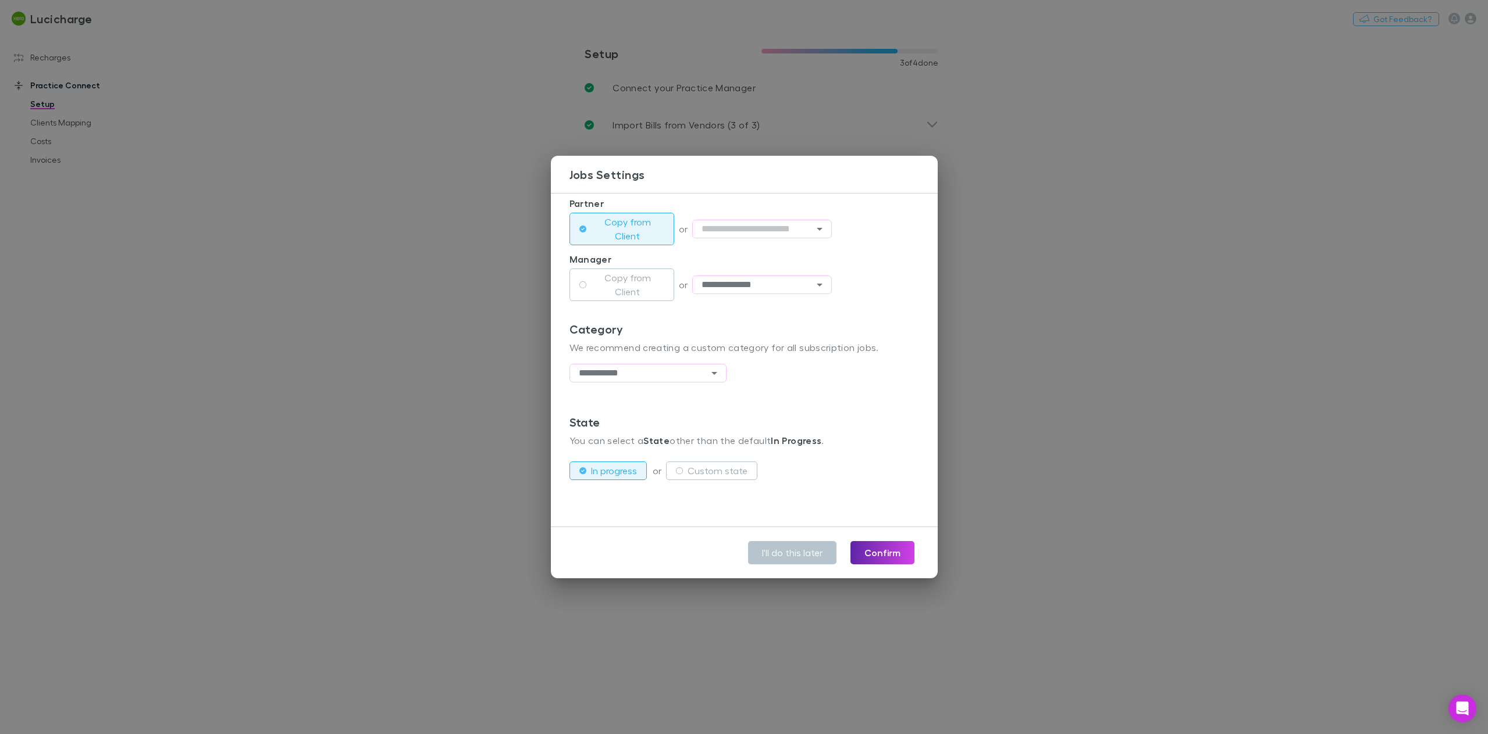
click at [704, 459] on div "or Custom state" at bounding box center [704, 471] width 113 height 28
click at [712, 476] on label "Custom state" at bounding box center [717, 471] width 60 height 14
click at [480, 212] on div "**********" at bounding box center [744, 367] width 1488 height 734
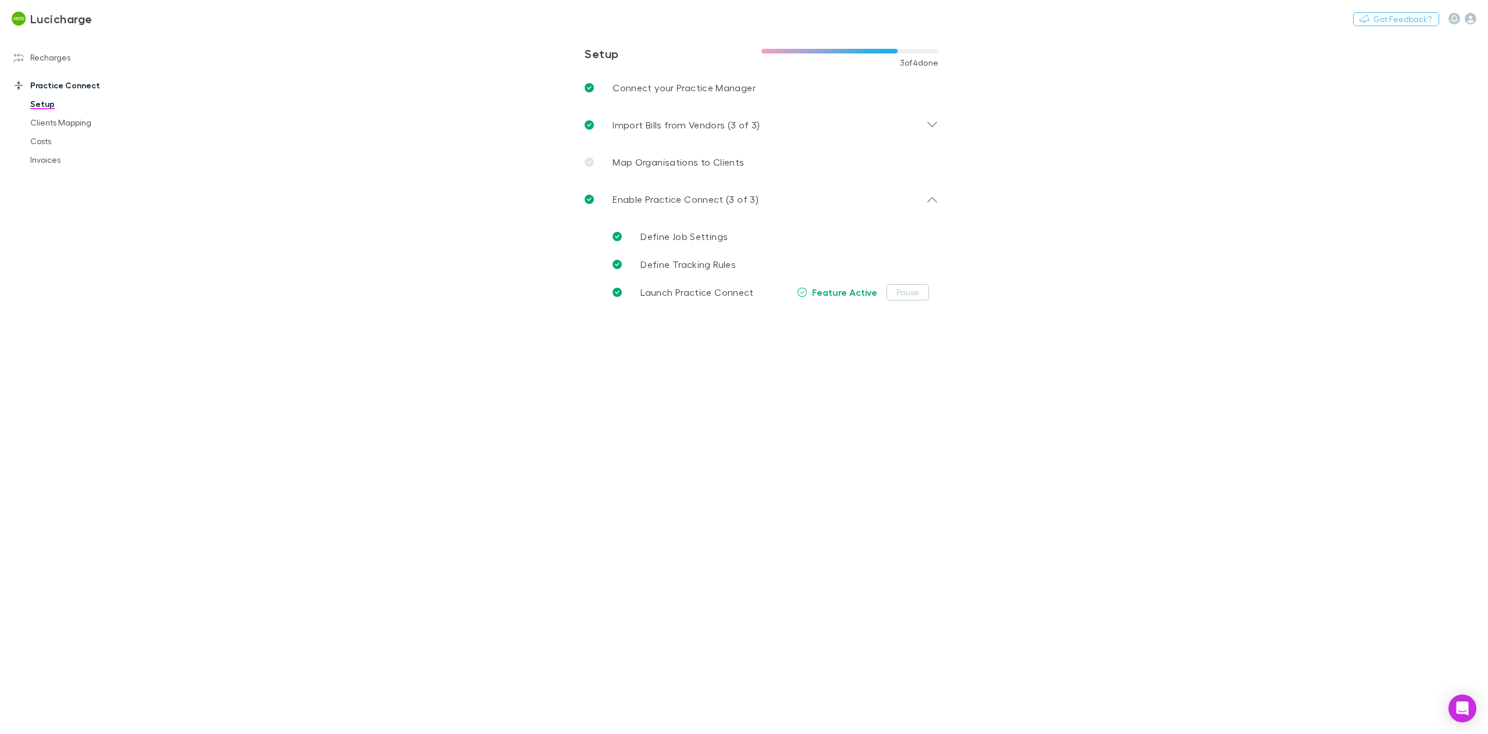
click at [70, 83] on link "Practice Connect" at bounding box center [82, 85] width 161 height 19
click at [55, 144] on link "Costs" at bounding box center [91, 141] width 144 height 19
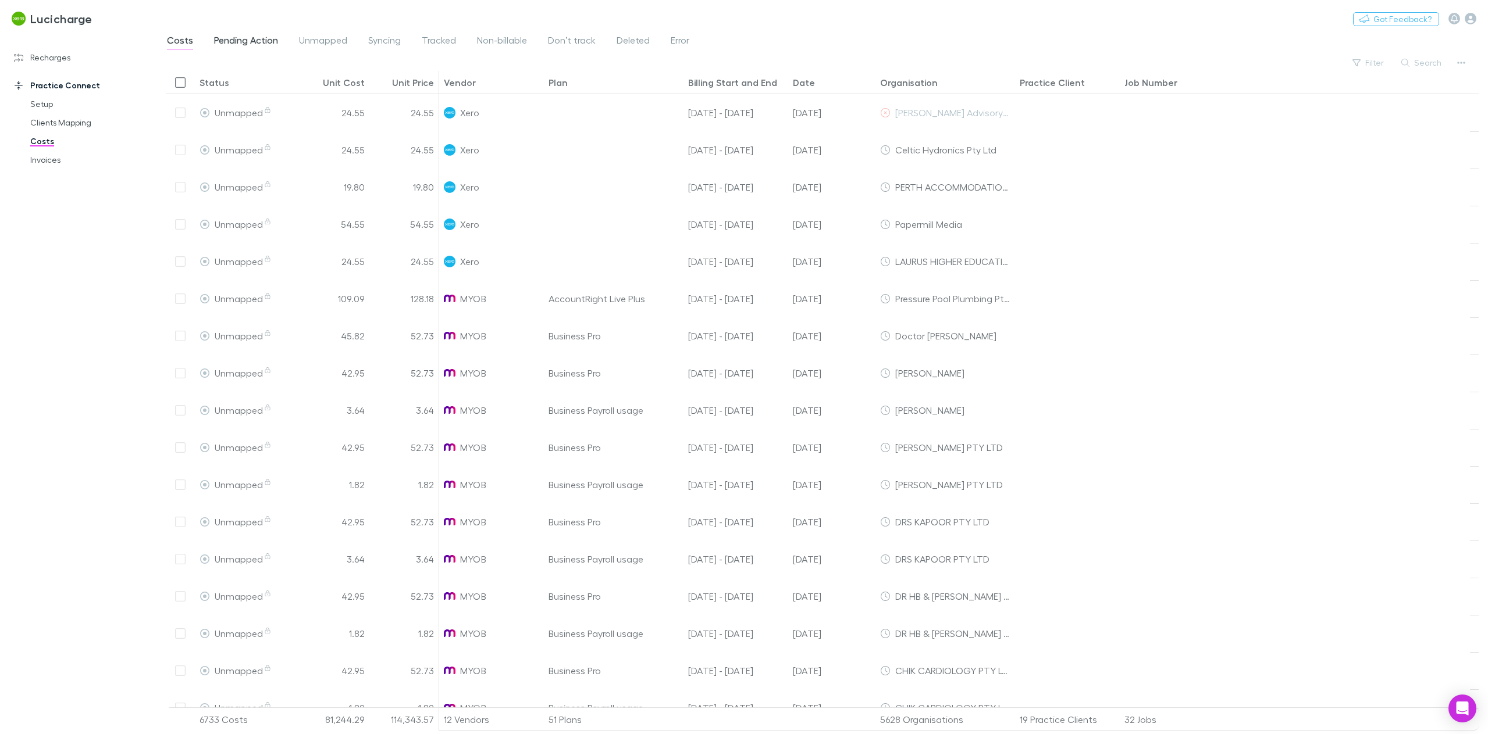
click at [241, 40] on span "Pending Action" at bounding box center [246, 41] width 64 height 15
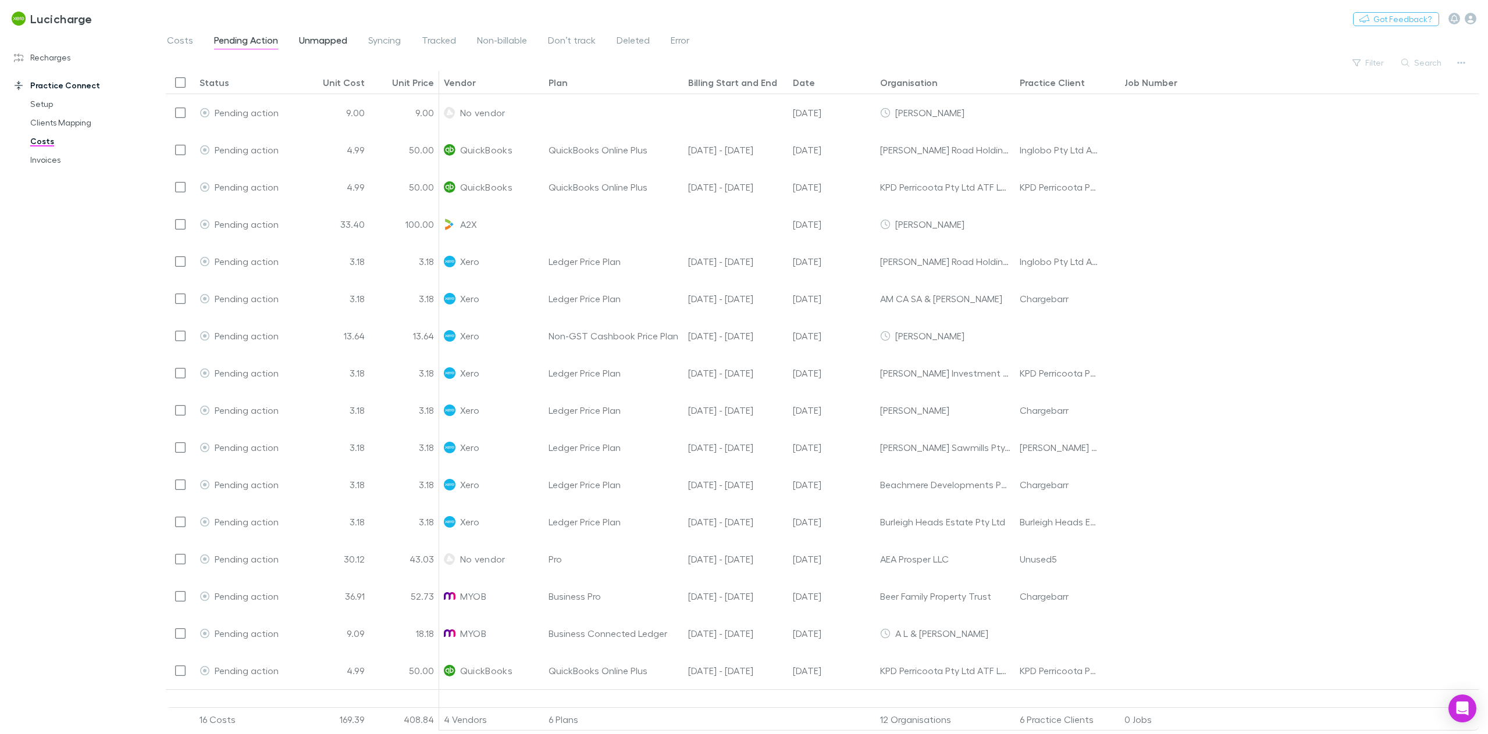
click at [309, 45] on span "Unmapped" at bounding box center [323, 41] width 48 height 15
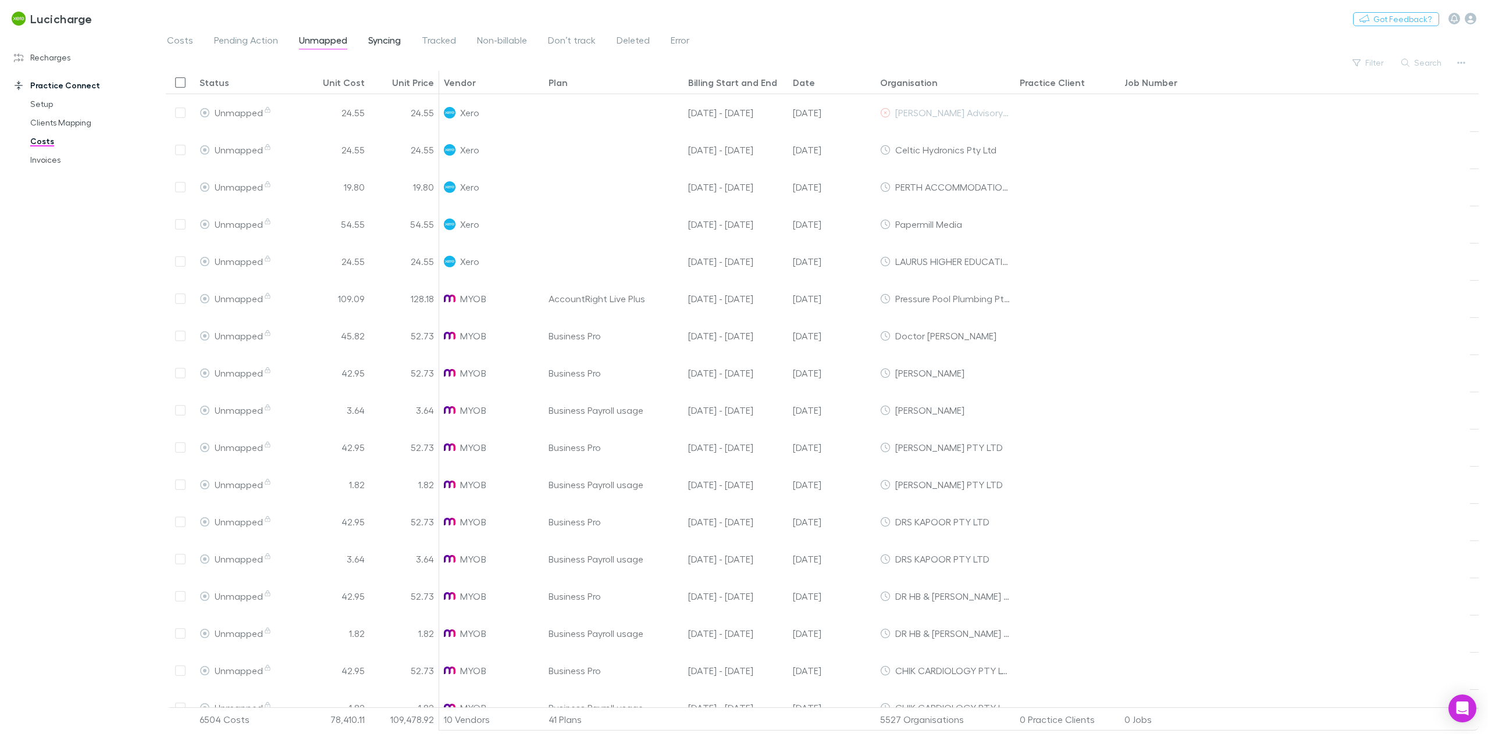
click at [383, 43] on span "Syncing" at bounding box center [384, 41] width 33 height 15
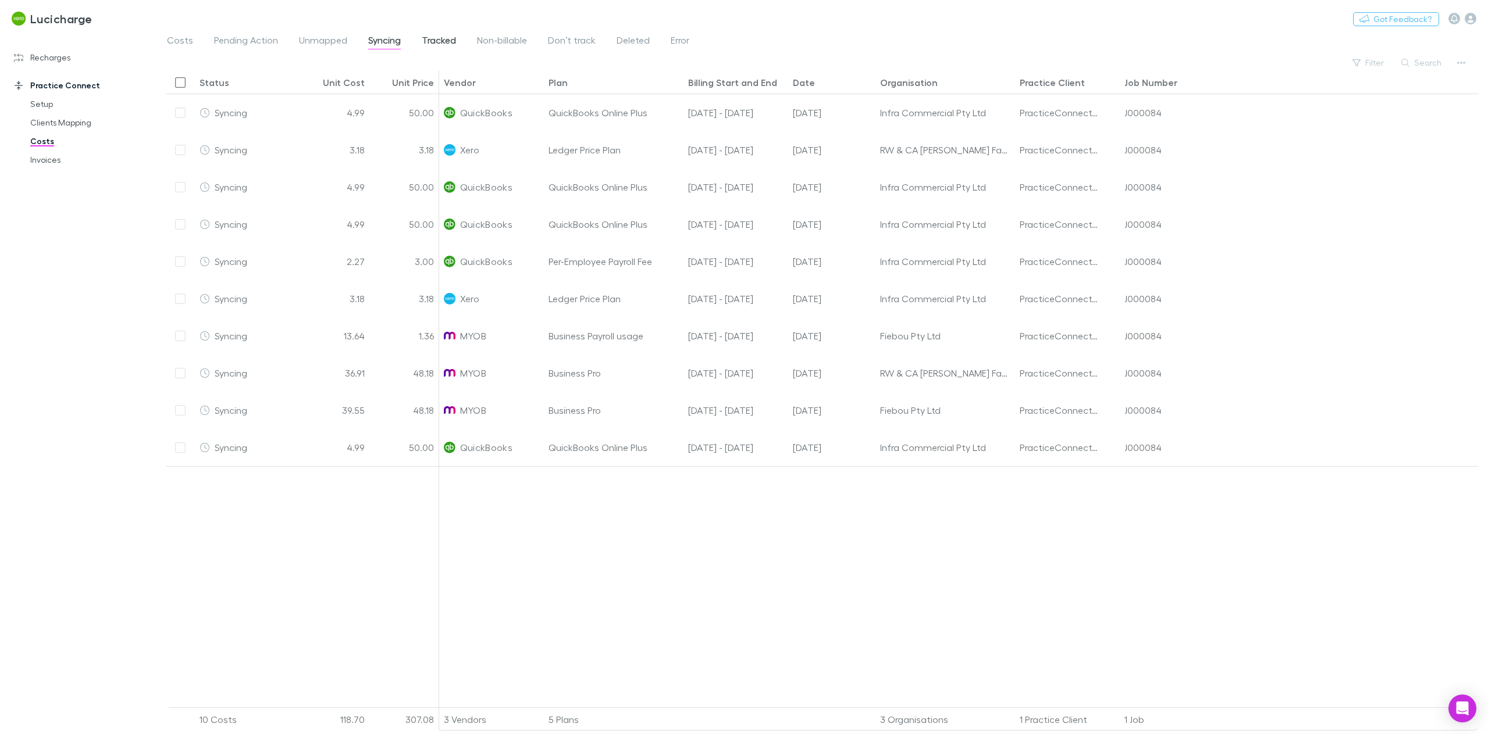
click at [436, 41] on span "Tracked" at bounding box center [439, 41] width 34 height 15
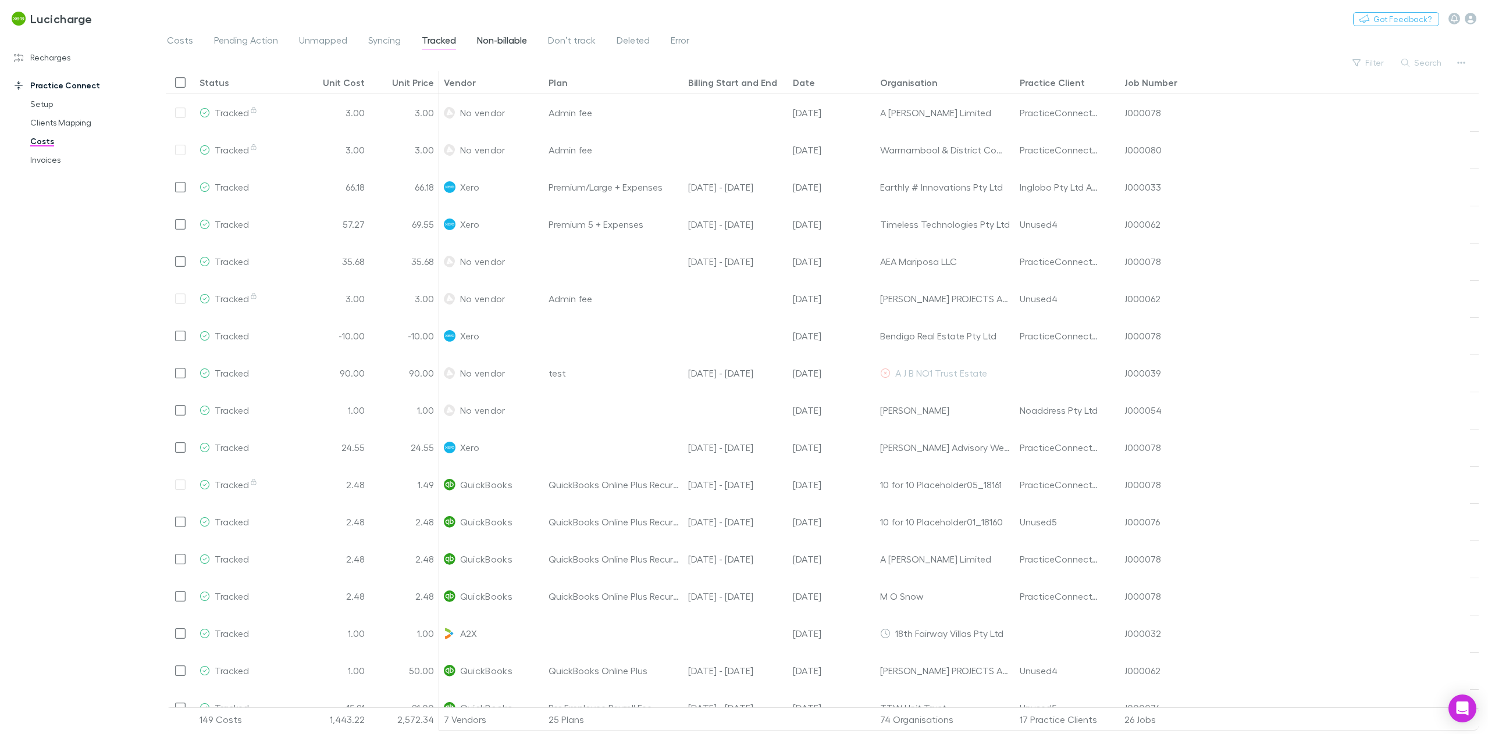
click at [506, 42] on span "Non-billable" at bounding box center [502, 41] width 50 height 15
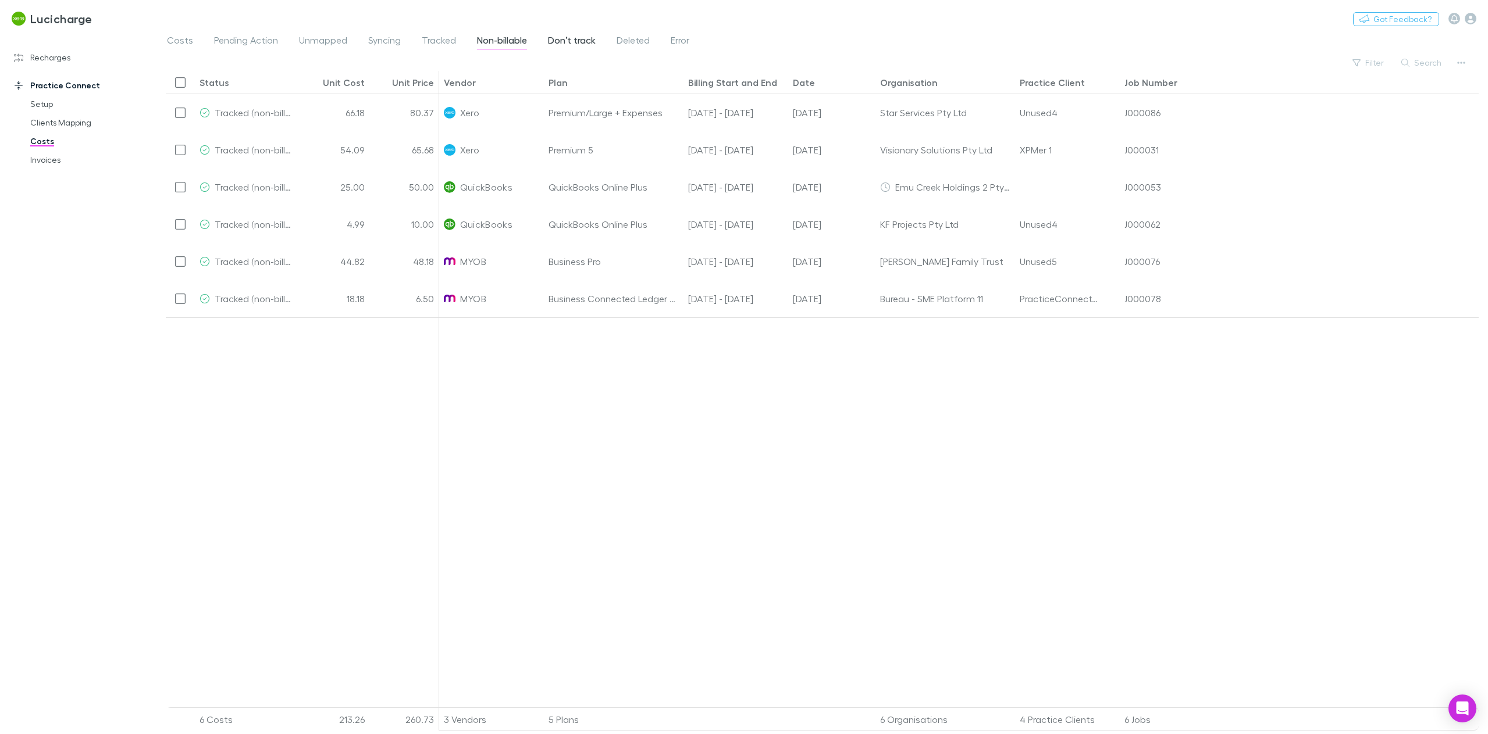
click at [569, 40] on span "Don’t track" at bounding box center [572, 41] width 48 height 15
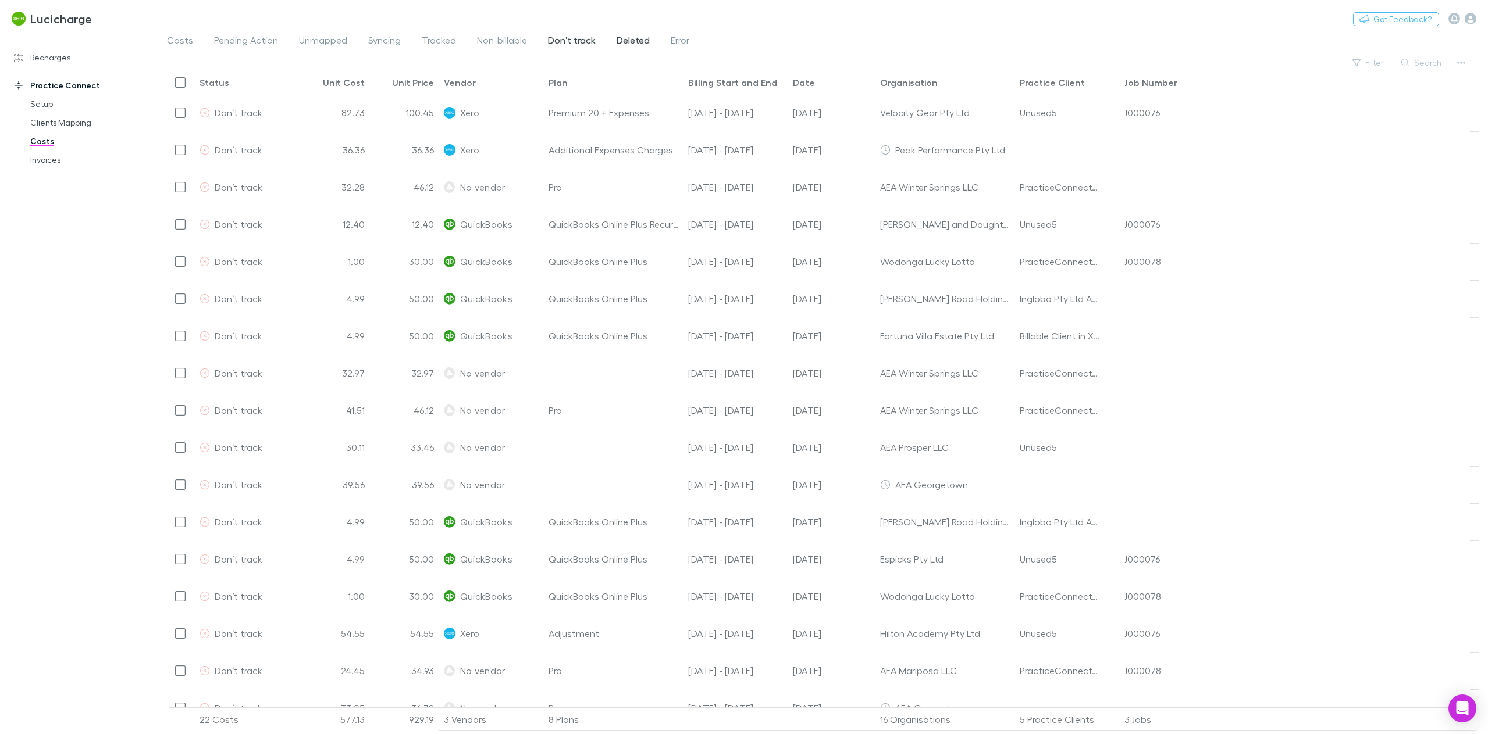
click at [634, 44] on span "Deleted" at bounding box center [632, 41] width 33 height 15
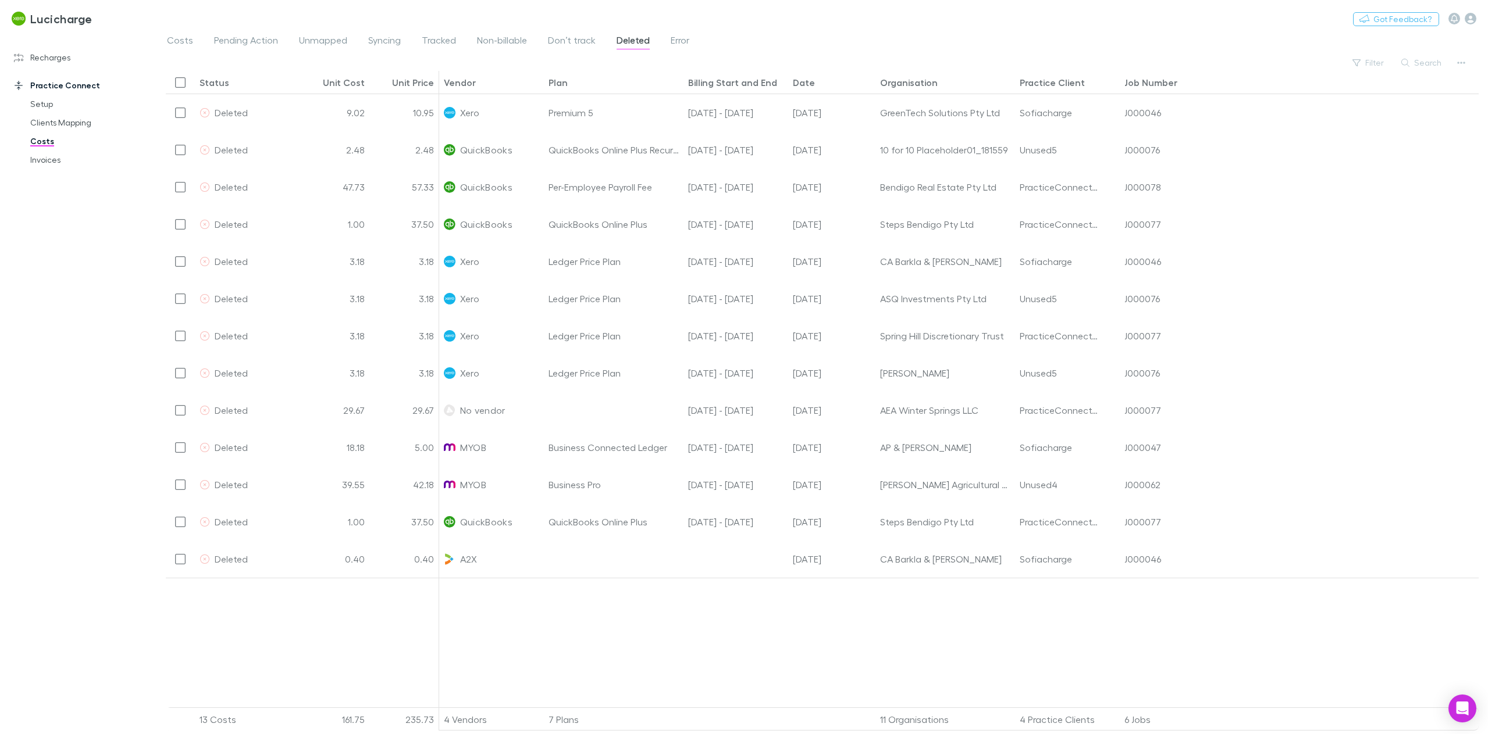
click at [698, 45] on div "Costs Pending Action Unmapped Syncing Tracked Non-billable Don’t track Deleted …" at bounding box center [821, 44] width 1331 height 22
click at [679, 40] on span "Error" at bounding box center [680, 41] width 19 height 15
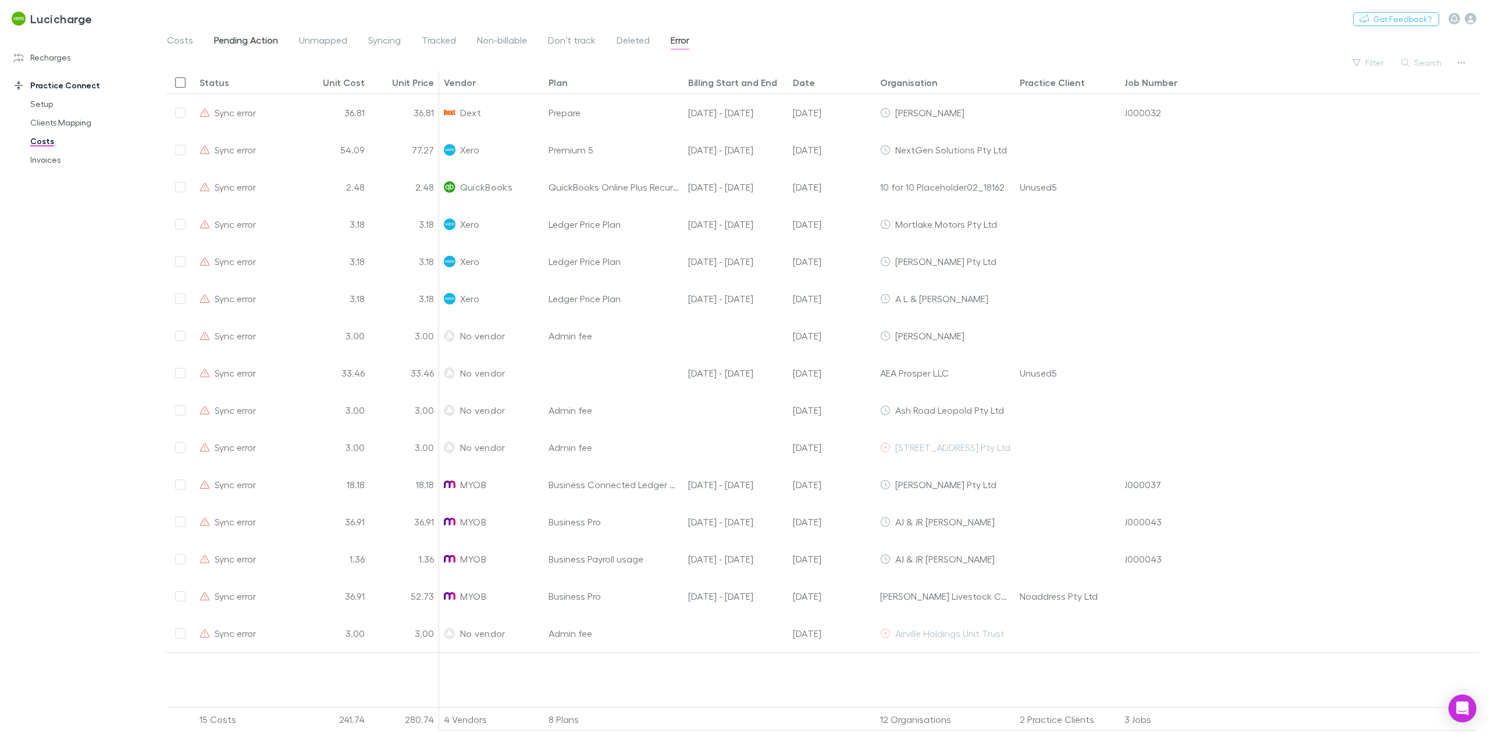
click at [219, 42] on span "Pending Action" at bounding box center [246, 41] width 64 height 15
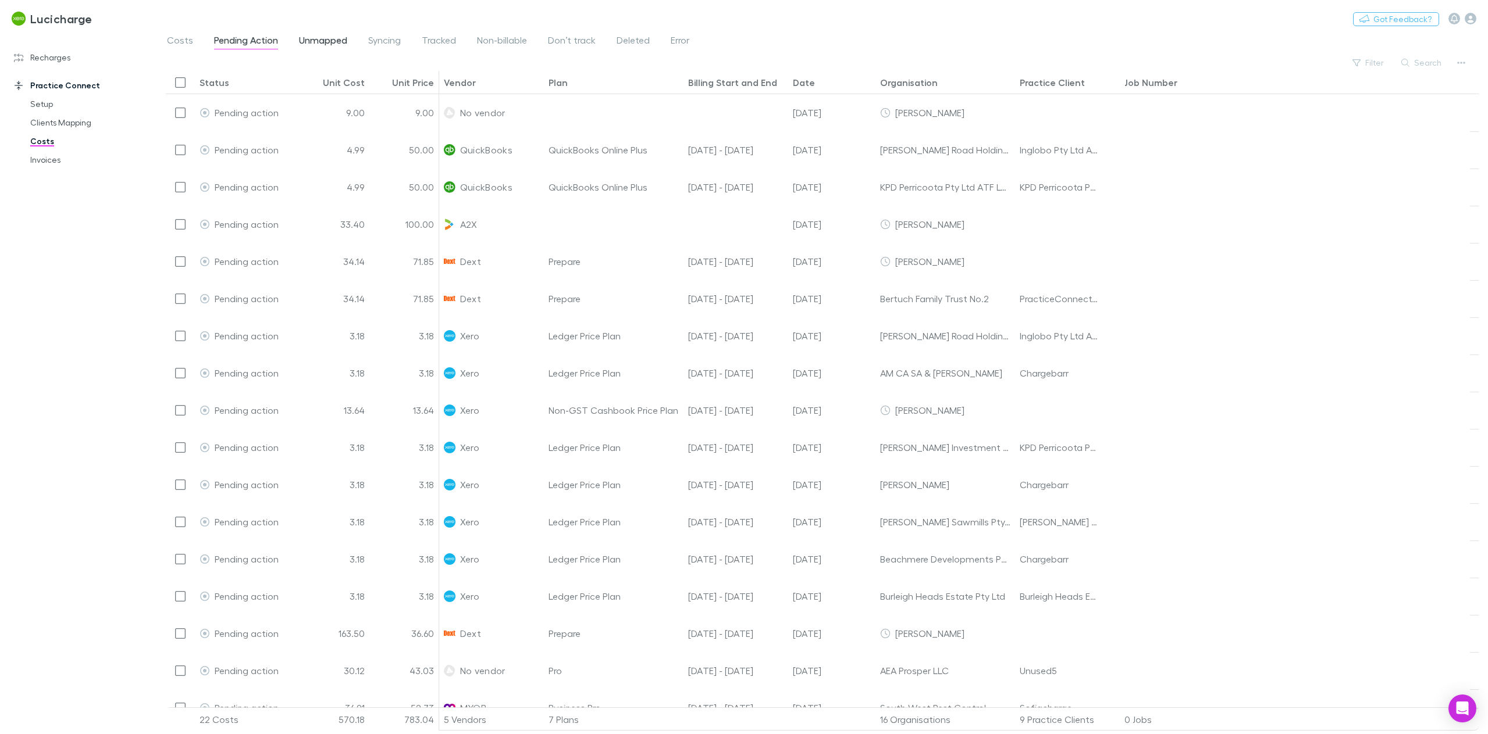
click at [304, 40] on span "Unmapped" at bounding box center [323, 41] width 48 height 15
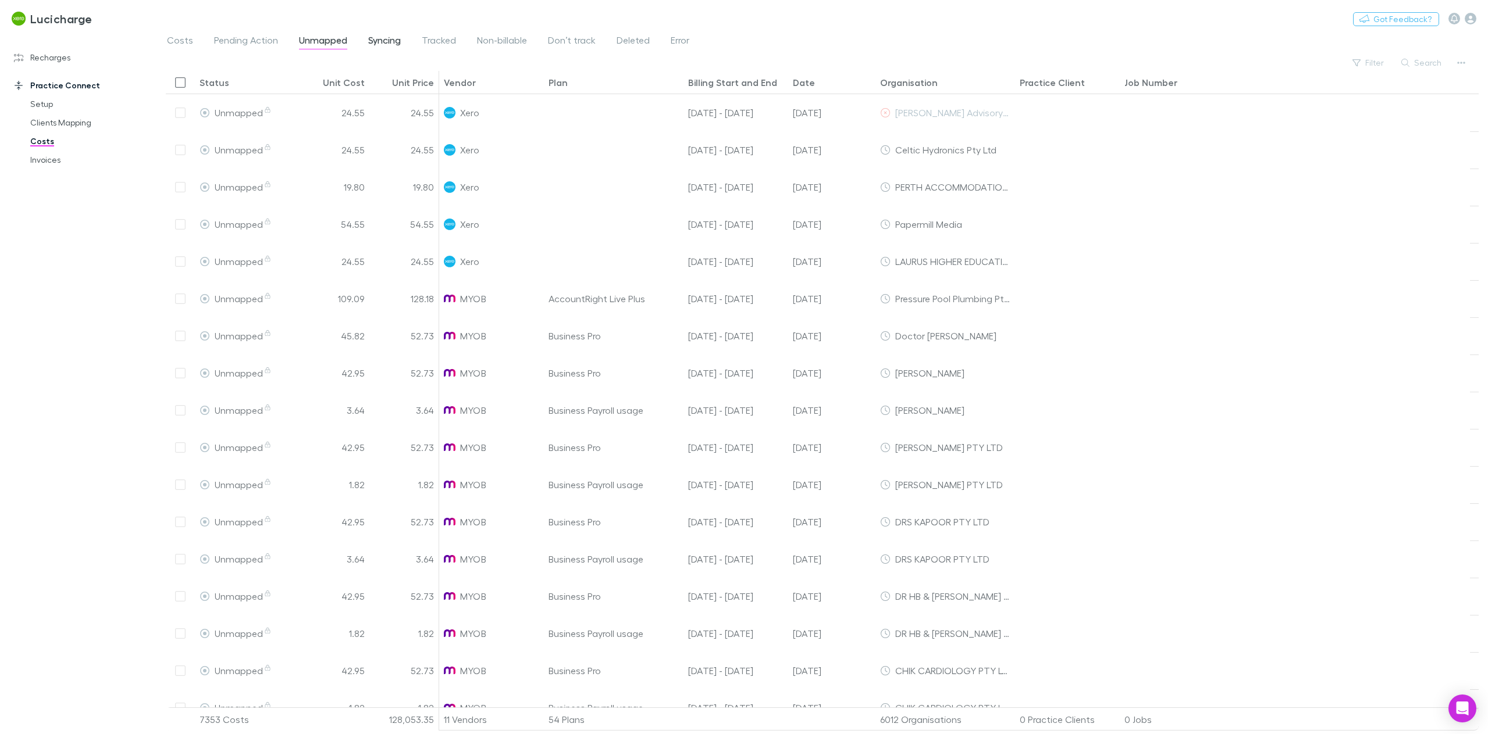
click at [380, 40] on span "Syncing" at bounding box center [384, 41] width 33 height 15
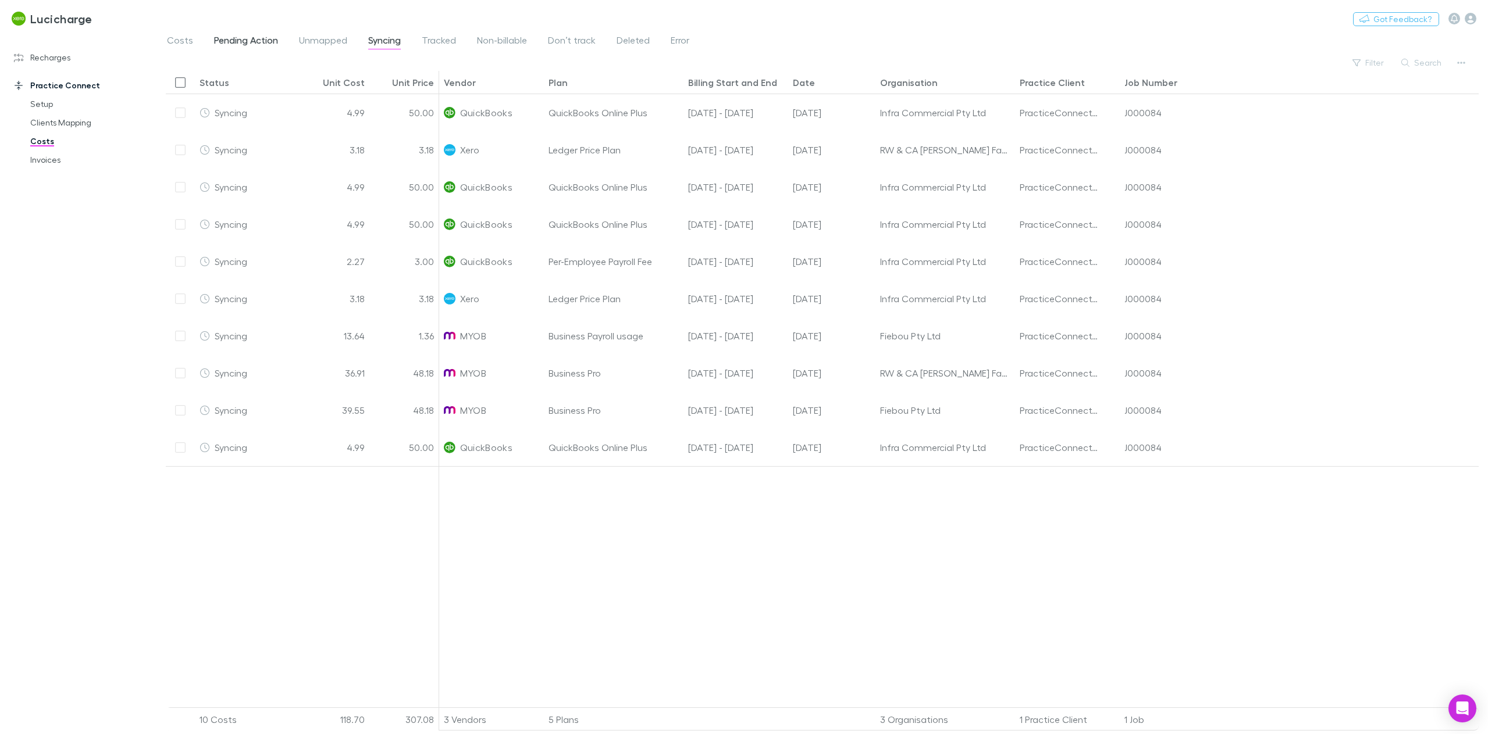
click at [260, 51] on link "Pending Action" at bounding box center [246, 42] width 66 height 19
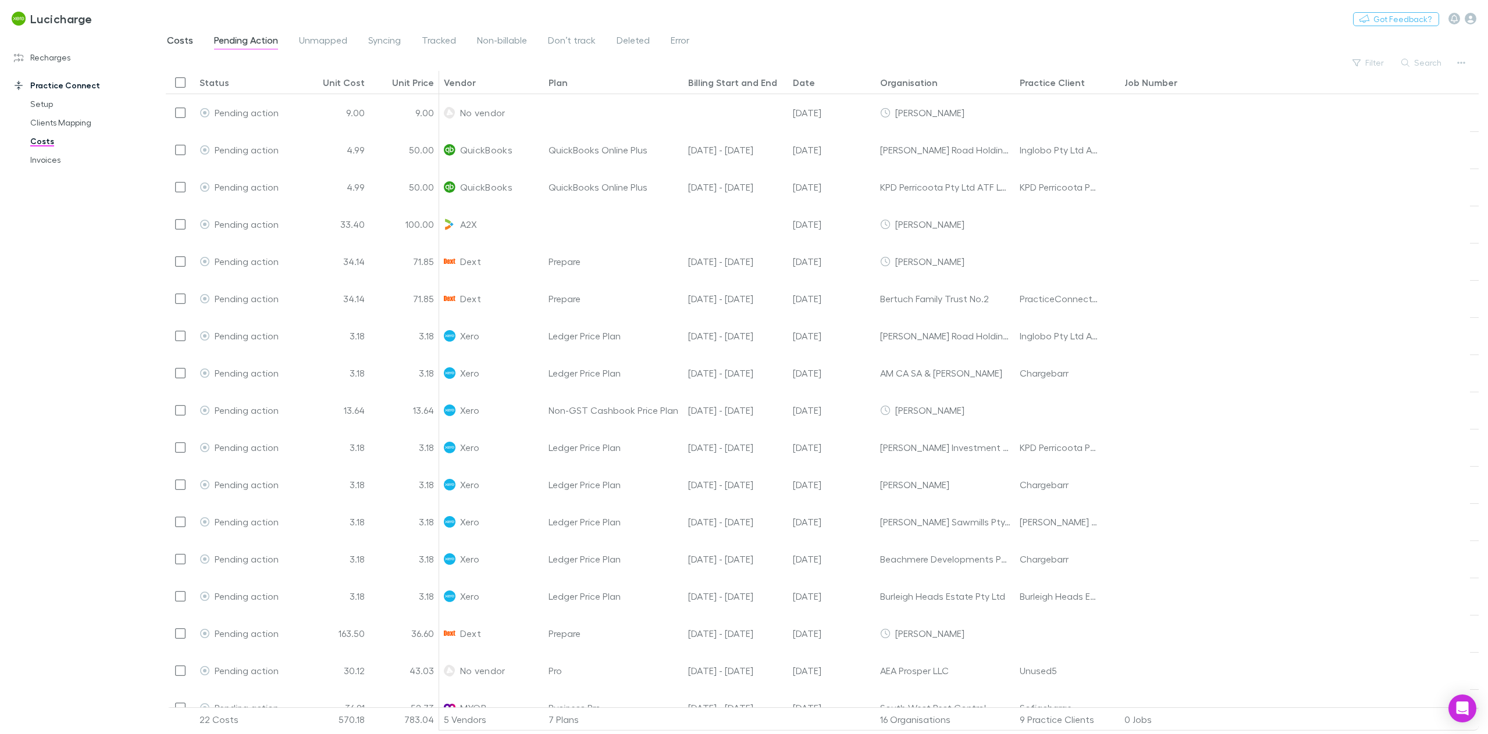
click at [174, 43] on span "Costs" at bounding box center [180, 41] width 26 height 15
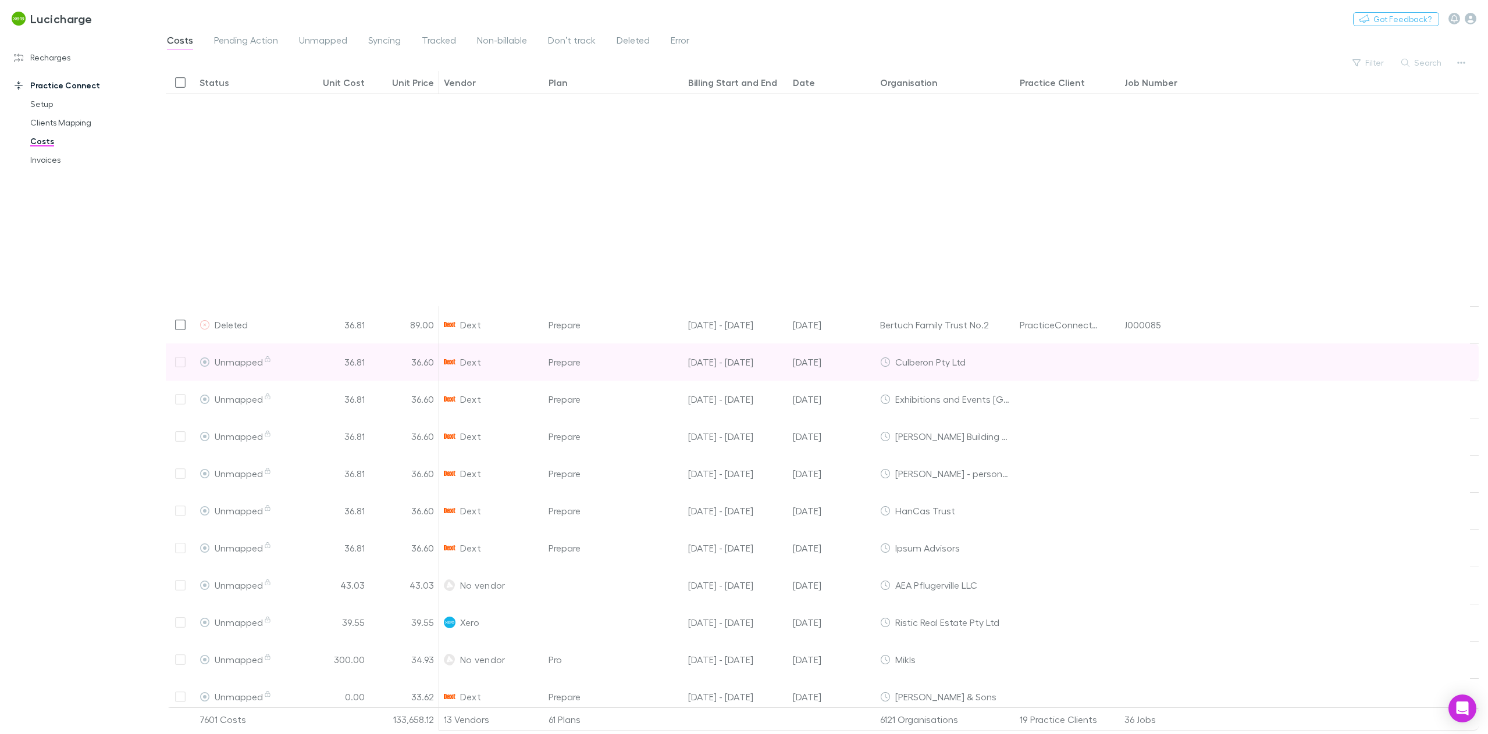
scroll to position [1994, 0]
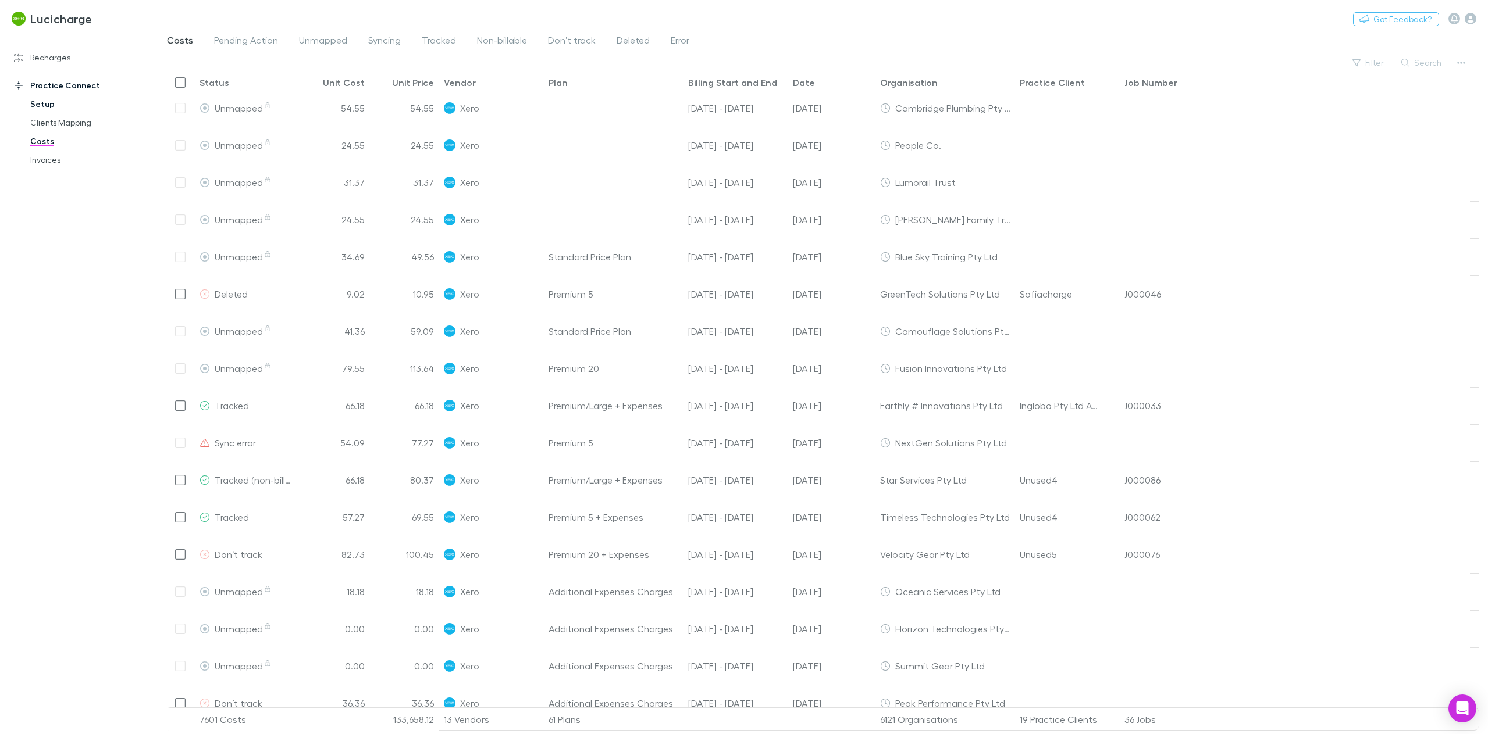
click at [56, 104] on link "Setup" at bounding box center [91, 104] width 144 height 19
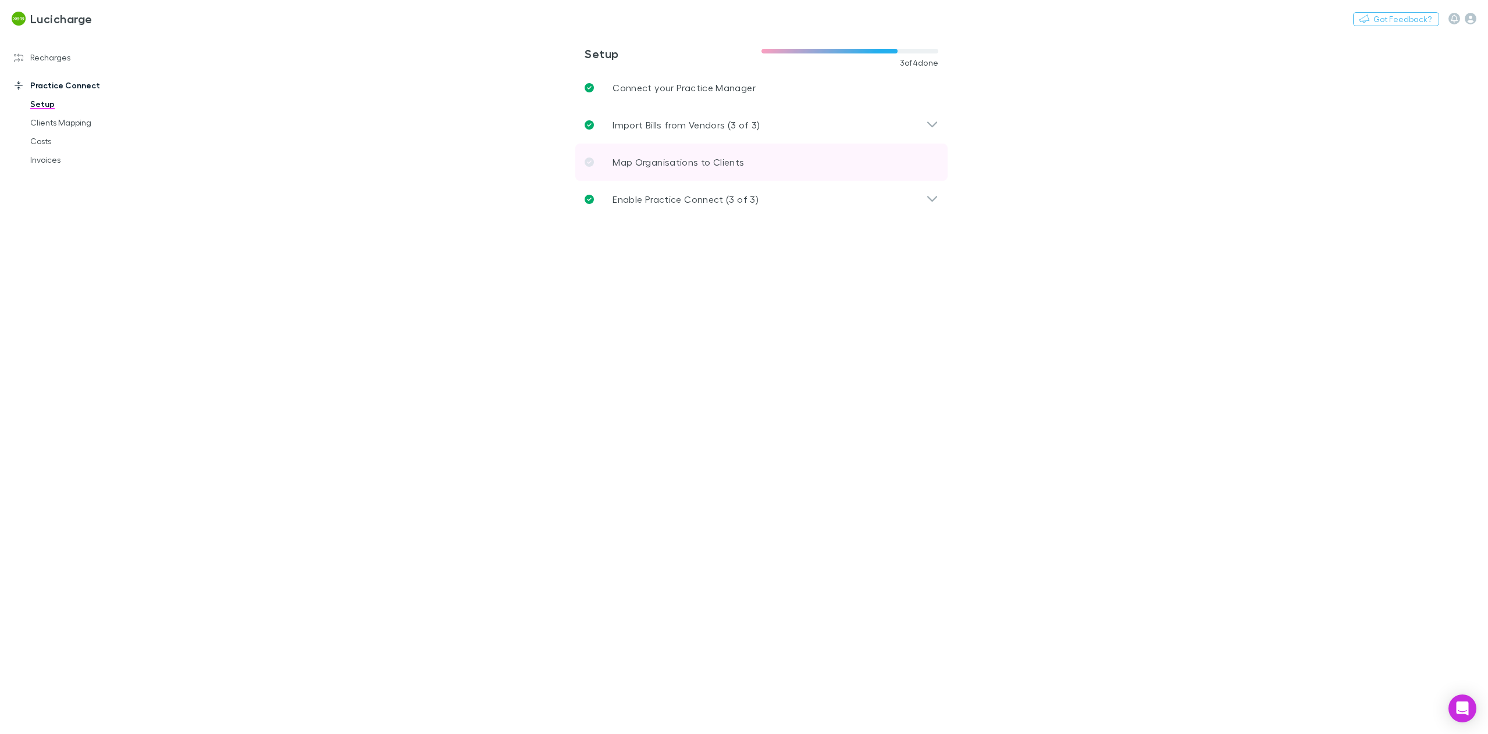
click at [697, 173] on link "Map Organisations to Clients" at bounding box center [761, 162] width 372 height 37
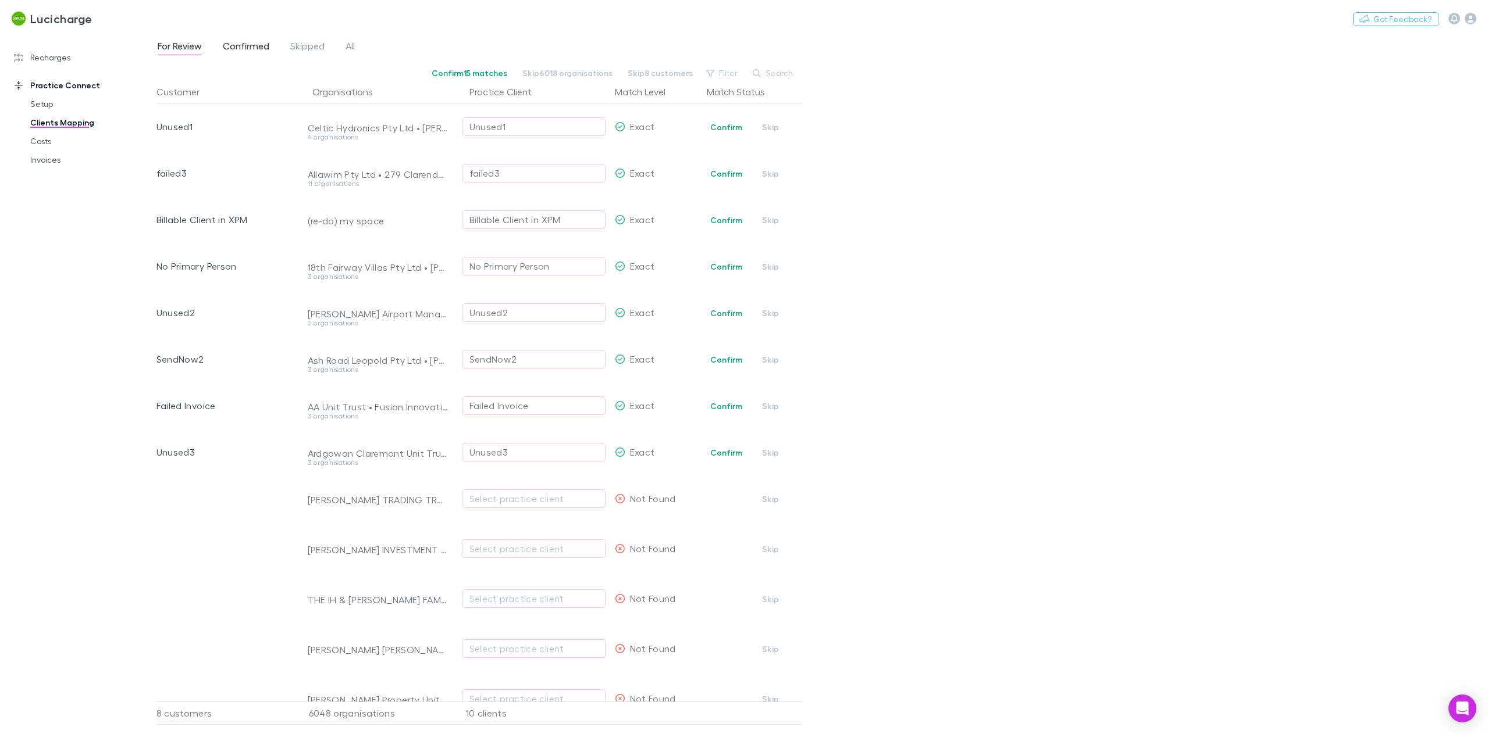
click at [229, 44] on span "Confirmed" at bounding box center [246, 47] width 47 height 15
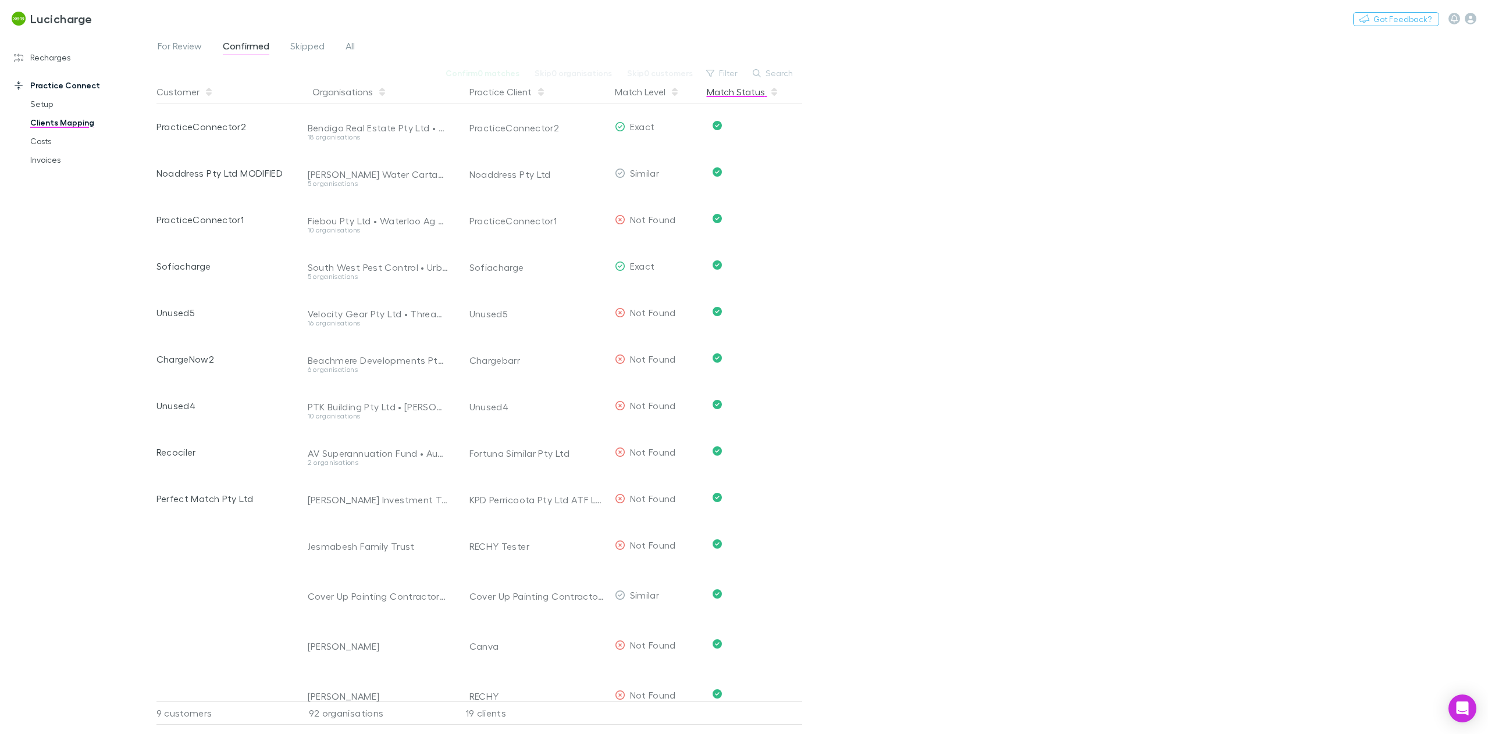
click at [727, 91] on button "Match Status" at bounding box center [743, 91] width 72 height 23
